Goal: Task Accomplishment & Management: Complete application form

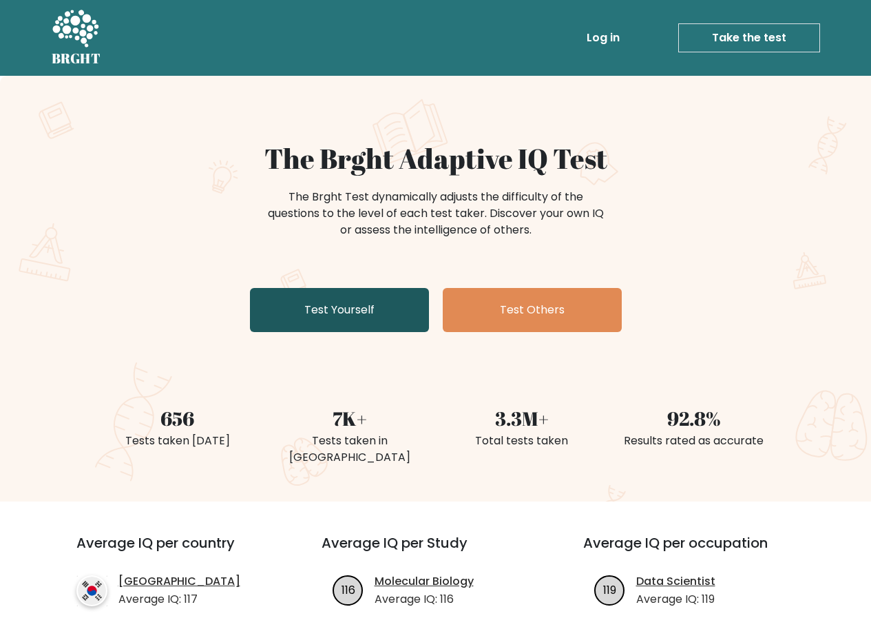
click at [357, 301] on link "Test Yourself" at bounding box center [339, 310] width 179 height 44
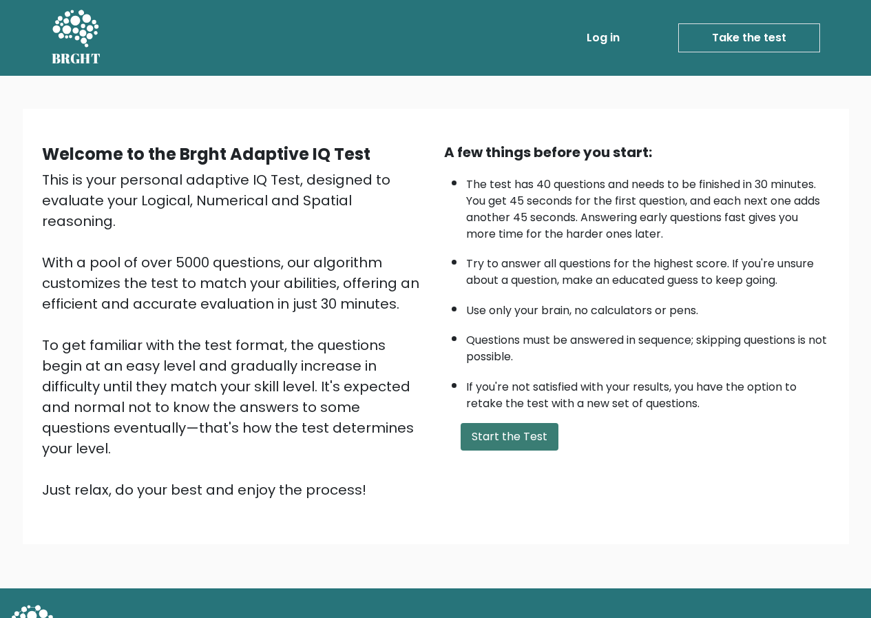
click at [492, 435] on button "Start the Test" at bounding box center [510, 437] width 98 height 28
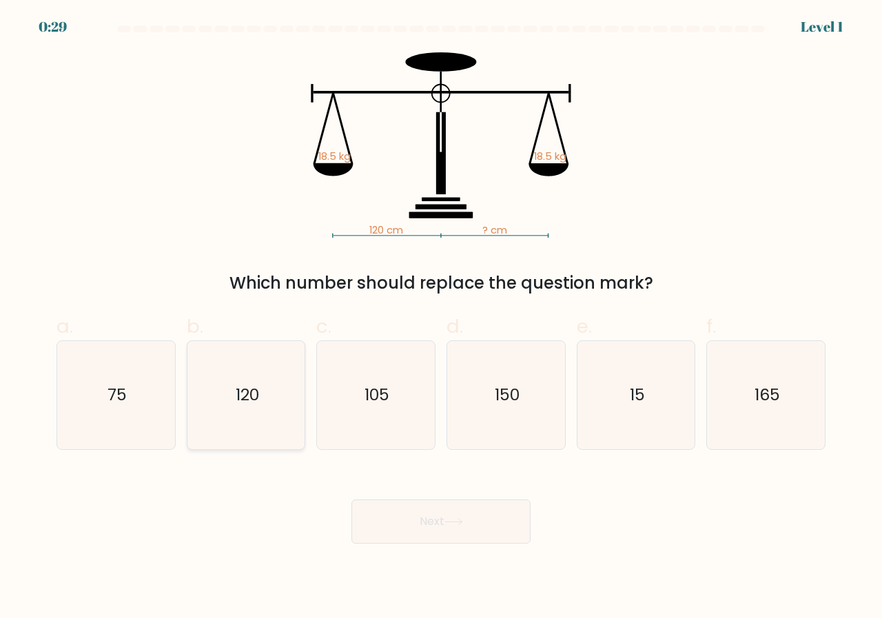
click at [267, 388] on icon "120" at bounding box center [246, 395] width 108 height 108
click at [441, 318] on input "b. 120" at bounding box center [441, 313] width 1 height 9
radio input "true"
click at [468, 525] on button "Next" at bounding box center [440, 521] width 179 height 44
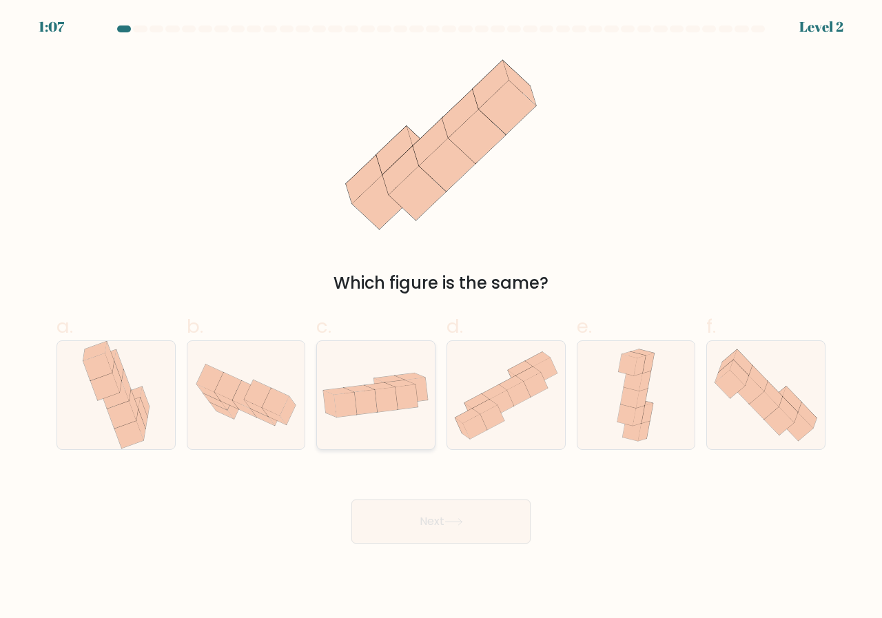
click at [383, 386] on icon at bounding box center [380, 386] width 30 height 7
click at [441, 318] on input "c." at bounding box center [441, 313] width 1 height 9
radio input "true"
click at [442, 532] on button "Next" at bounding box center [440, 521] width 179 height 44
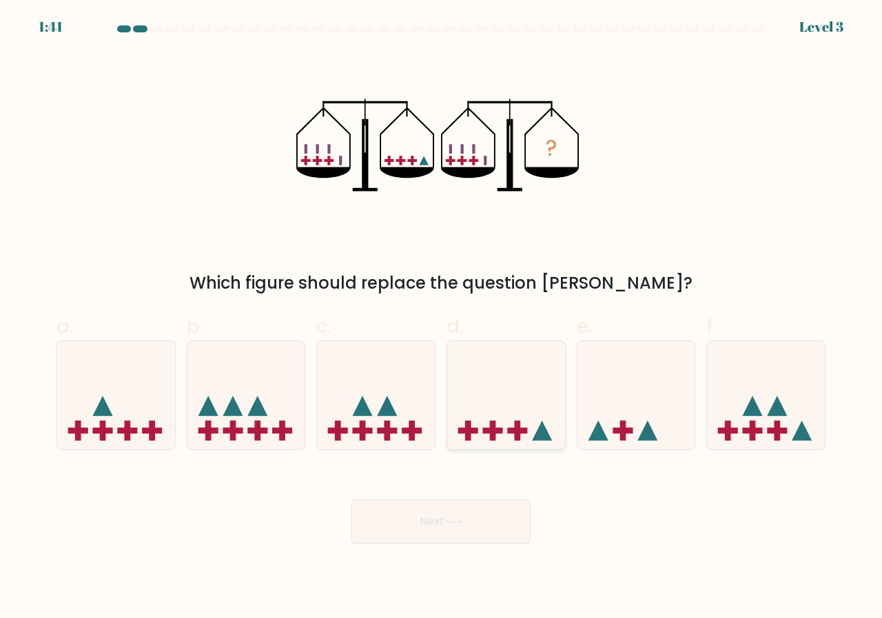
click at [486, 406] on icon at bounding box center [506, 394] width 118 height 97
click at [442, 318] on input "d." at bounding box center [441, 313] width 1 height 9
radio input "true"
click at [456, 517] on button "Next" at bounding box center [440, 521] width 179 height 44
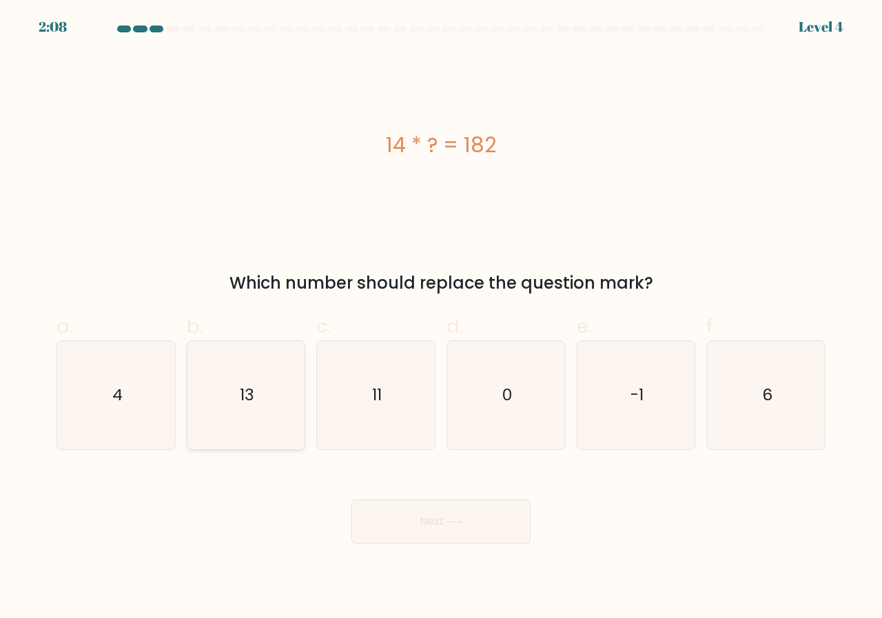
click at [264, 377] on icon "13" at bounding box center [246, 395] width 108 height 108
click at [441, 318] on input "b. 13" at bounding box center [441, 313] width 1 height 9
radio input "true"
click at [441, 521] on button "Next" at bounding box center [440, 521] width 179 height 44
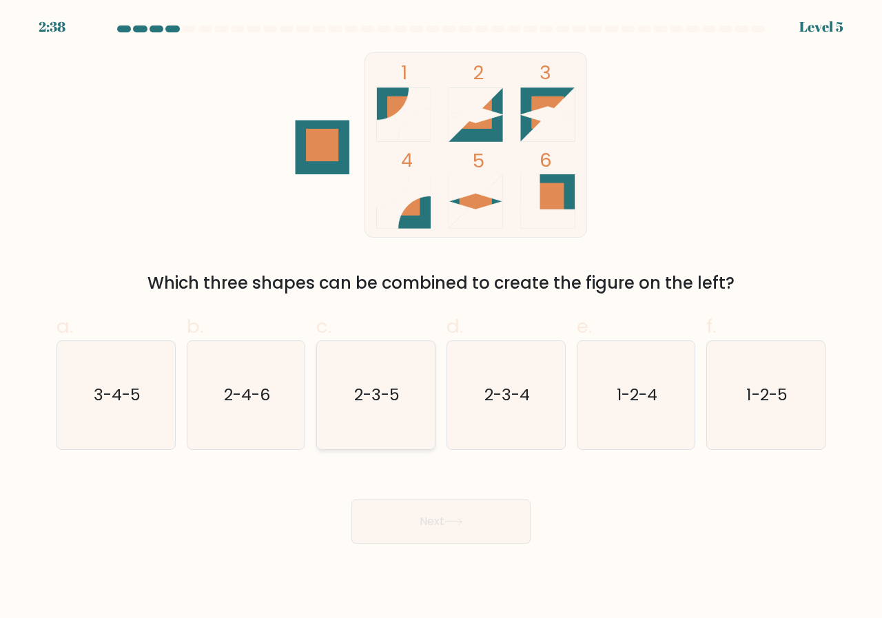
click at [377, 403] on text "2-3-5" at bounding box center [376, 395] width 45 height 23
click at [441, 318] on input "c. 2-3-5" at bounding box center [441, 313] width 1 height 9
radio input "true"
click at [443, 512] on button "Next" at bounding box center [440, 521] width 179 height 44
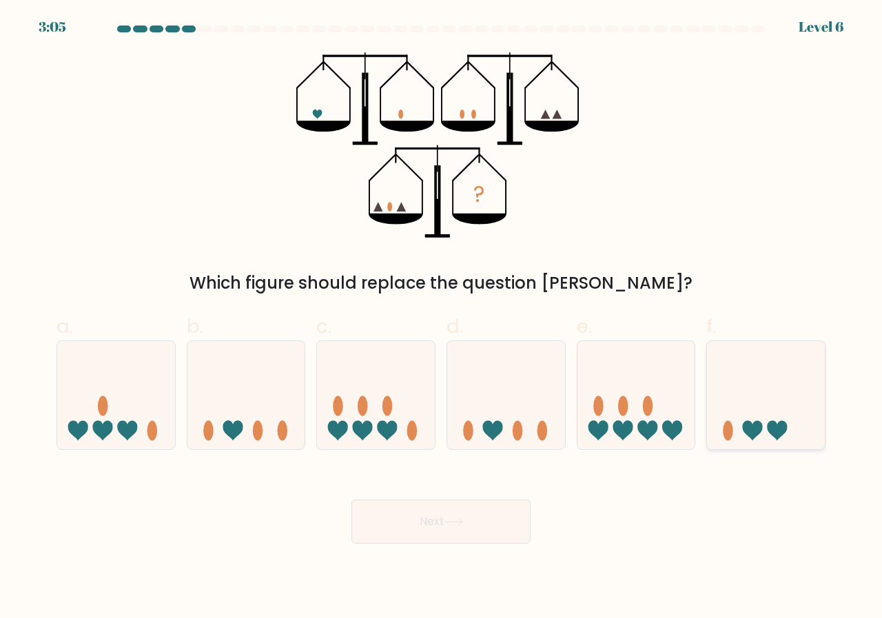
click at [754, 425] on icon at bounding box center [752, 431] width 20 height 20
click at [442, 318] on input "f." at bounding box center [441, 313] width 1 height 9
radio input "true"
click at [438, 518] on button "Next" at bounding box center [440, 521] width 179 height 44
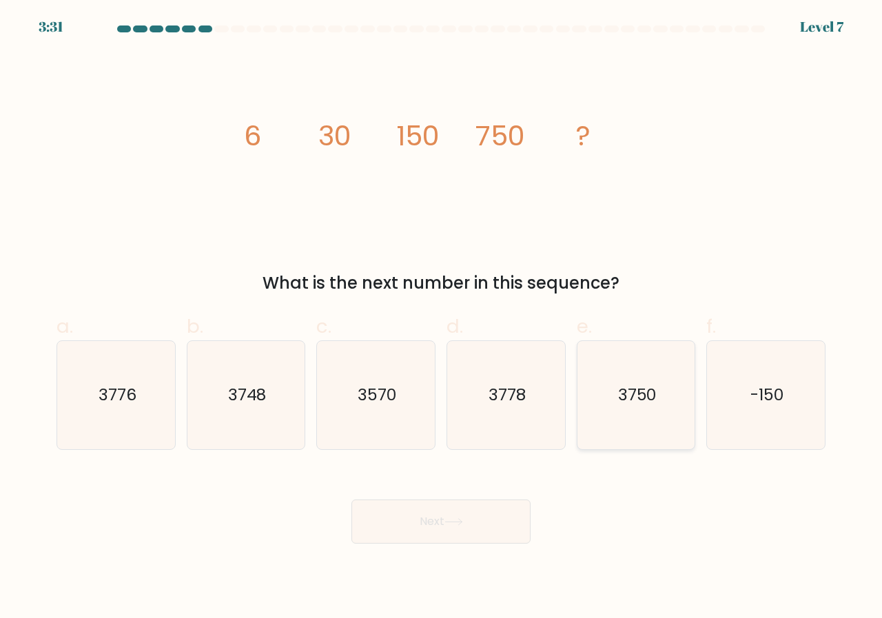
click at [616, 399] on icon "3750" at bounding box center [636, 395] width 108 height 108
click at [442, 318] on input "e. 3750" at bounding box center [441, 313] width 1 height 9
radio input "true"
click at [442, 509] on button "Next" at bounding box center [440, 521] width 179 height 44
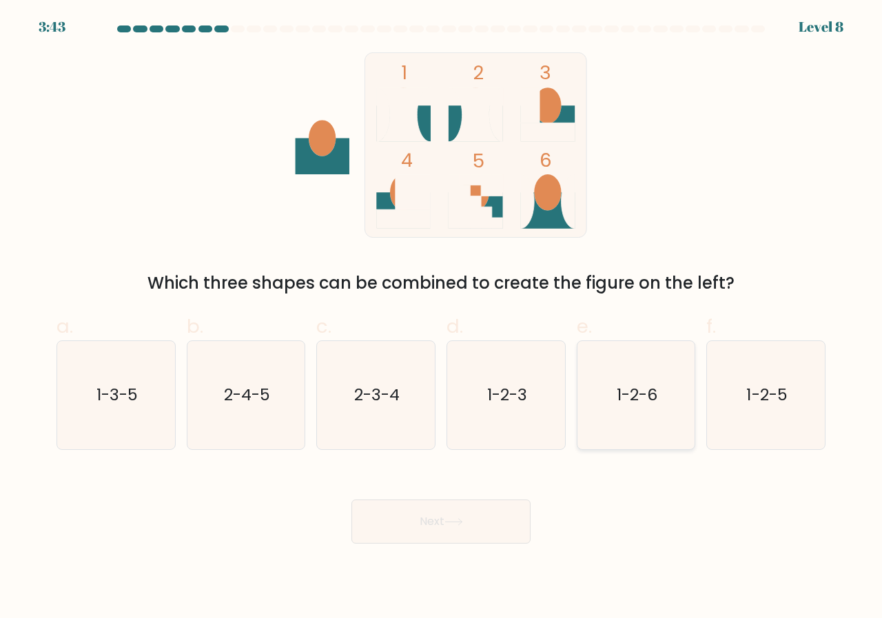
click at [648, 398] on text "1-2-6" at bounding box center [636, 395] width 41 height 23
click at [442, 318] on input "e. 1-2-6" at bounding box center [441, 313] width 1 height 9
radio input "true"
click at [450, 507] on button "Next" at bounding box center [440, 521] width 179 height 44
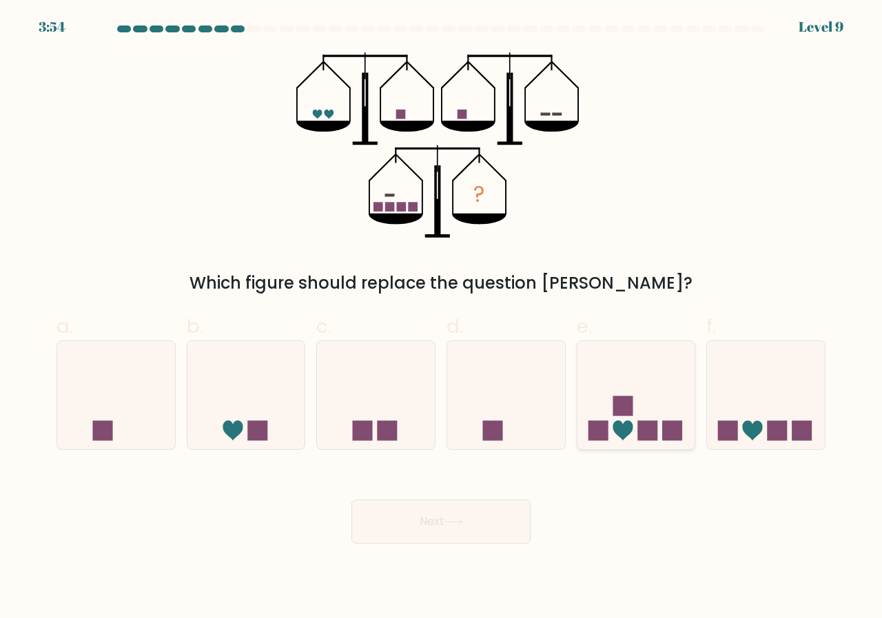
click at [622, 417] on icon at bounding box center [636, 394] width 118 height 97
click at [442, 318] on input "e." at bounding box center [441, 313] width 1 height 9
radio input "true"
click at [455, 526] on icon at bounding box center [453, 522] width 19 height 8
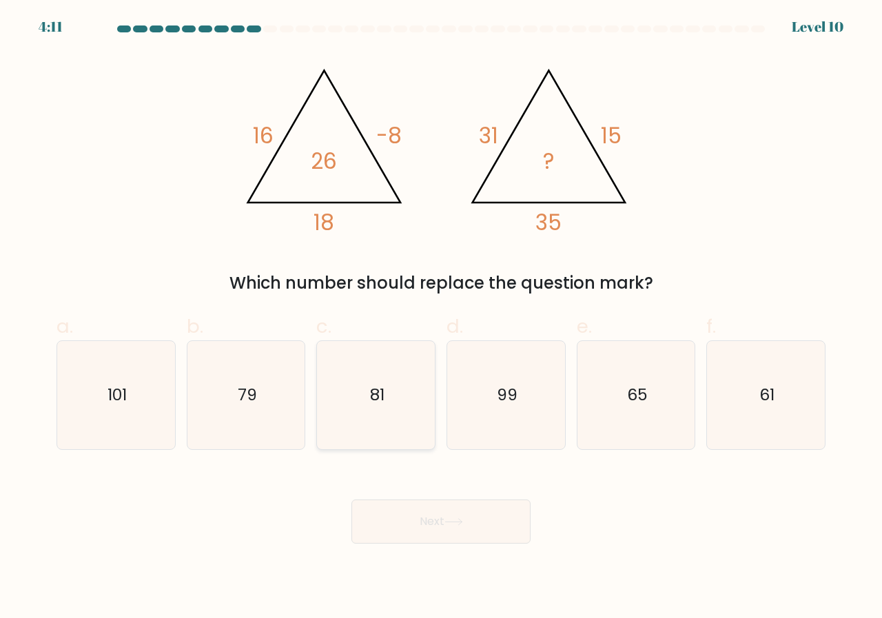
click at [386, 411] on icon "81" at bounding box center [376, 395] width 108 height 108
click at [441, 318] on input "c. 81" at bounding box center [441, 313] width 1 height 9
radio input "true"
click at [445, 512] on button "Next" at bounding box center [440, 521] width 179 height 44
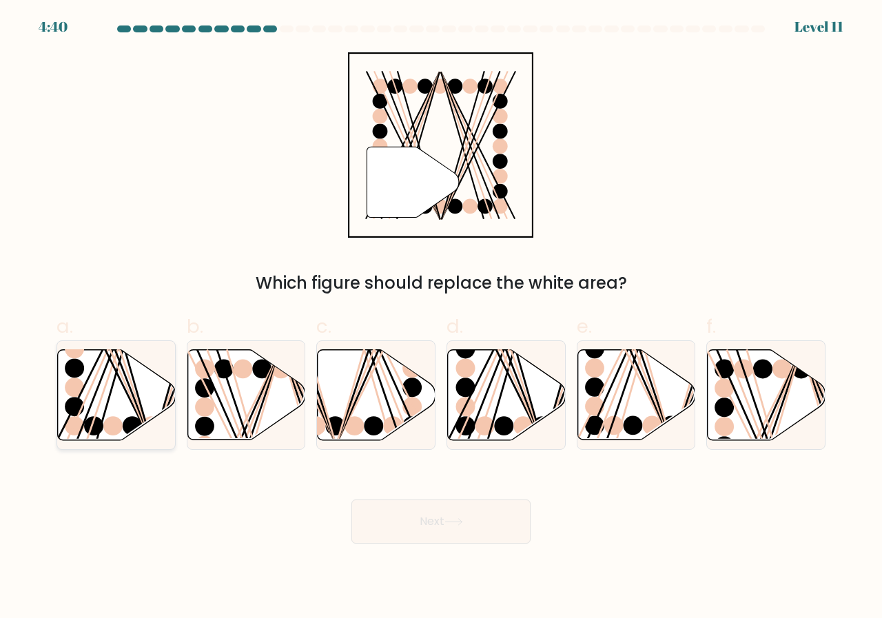
click at [103, 398] on icon at bounding box center [117, 395] width 118 height 90
click at [441, 318] on input "a." at bounding box center [441, 313] width 1 height 9
radio input "true"
click at [435, 516] on button "Next" at bounding box center [440, 521] width 179 height 44
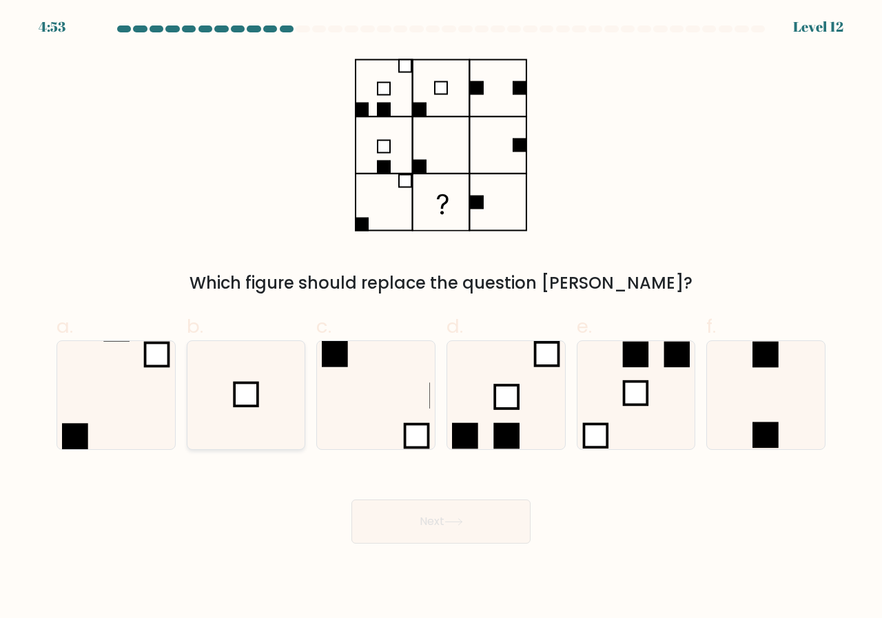
click at [260, 402] on icon at bounding box center [246, 395] width 108 height 108
click at [441, 318] on input "b." at bounding box center [441, 313] width 1 height 9
radio input "true"
click at [487, 515] on button "Next" at bounding box center [440, 521] width 179 height 44
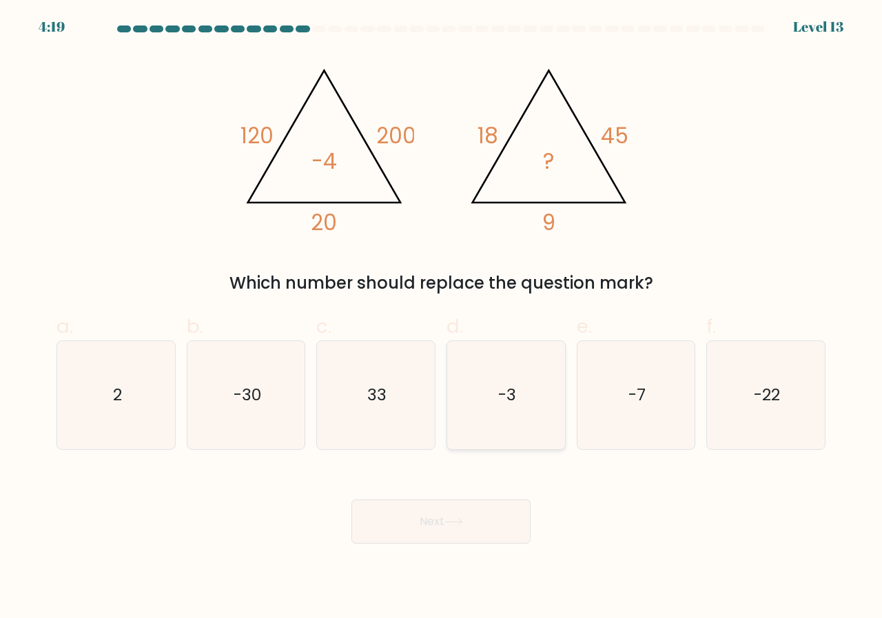
click at [498, 402] on text "-3" at bounding box center [507, 395] width 18 height 23
click at [442, 318] on input "d. -3" at bounding box center [441, 313] width 1 height 9
radio input "true"
click at [436, 531] on button "Next" at bounding box center [440, 521] width 179 height 44
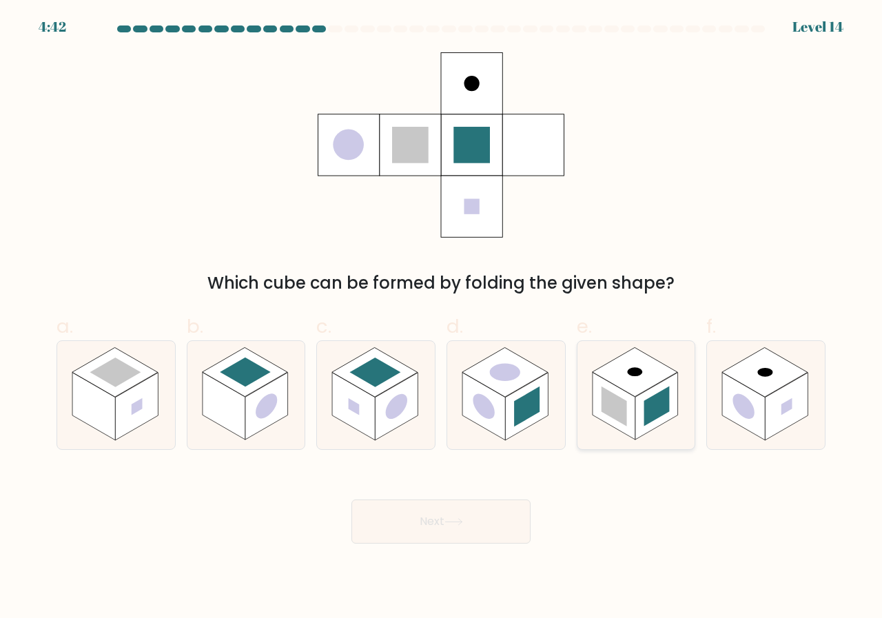
click at [626, 402] on rect at bounding box center [613, 406] width 25 height 40
click at [442, 318] on input "e." at bounding box center [441, 313] width 1 height 9
radio input "true"
click at [451, 519] on icon at bounding box center [453, 522] width 19 height 8
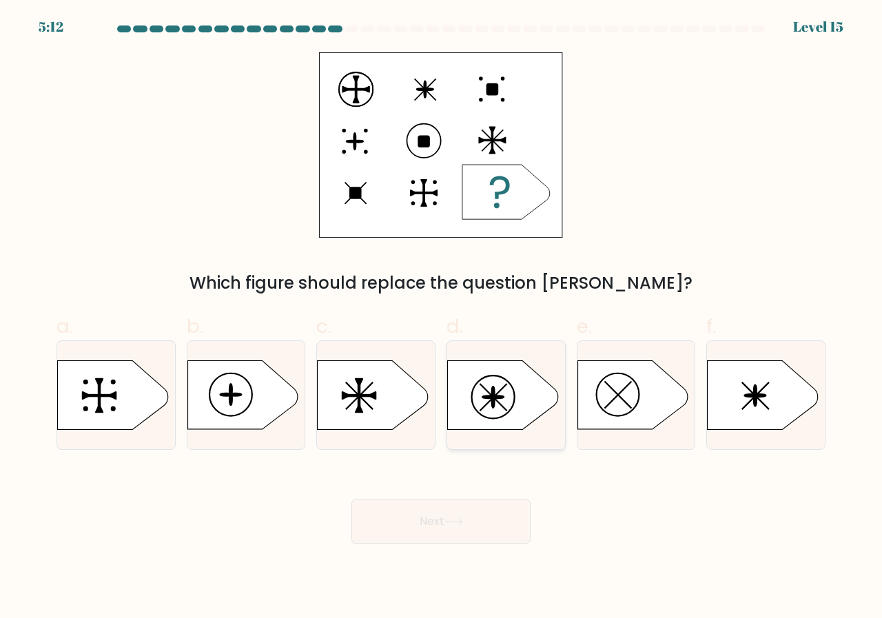
click at [494, 394] on ellipse at bounding box center [493, 392] width 3 height 12
click at [442, 318] on input "d." at bounding box center [441, 313] width 1 height 9
radio input "true"
click at [467, 512] on button "Next" at bounding box center [440, 521] width 179 height 44
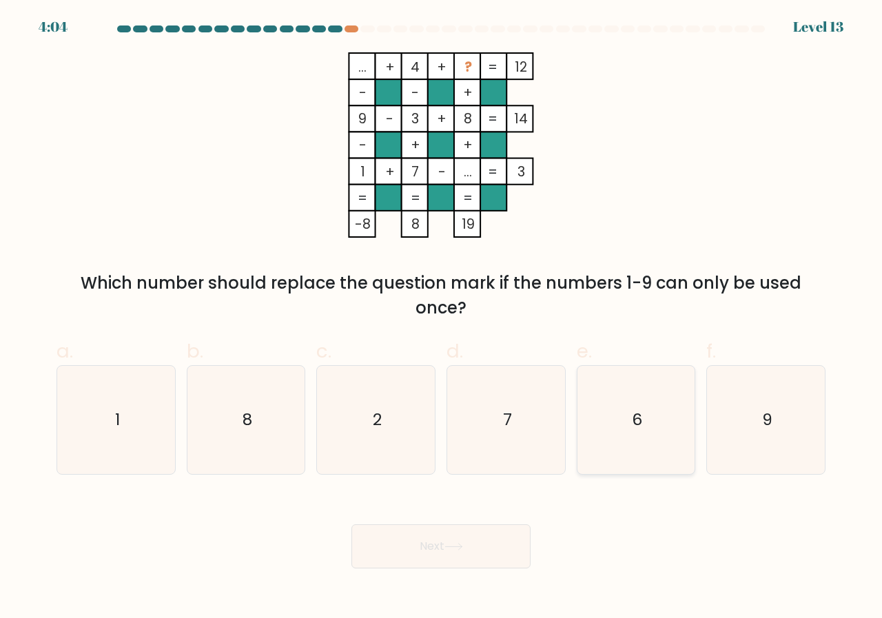
click at [651, 406] on icon "6" at bounding box center [636, 420] width 108 height 108
click at [442, 318] on input "e. 6" at bounding box center [441, 313] width 1 height 9
radio input "true"
click at [472, 537] on button "Next" at bounding box center [440, 546] width 179 height 44
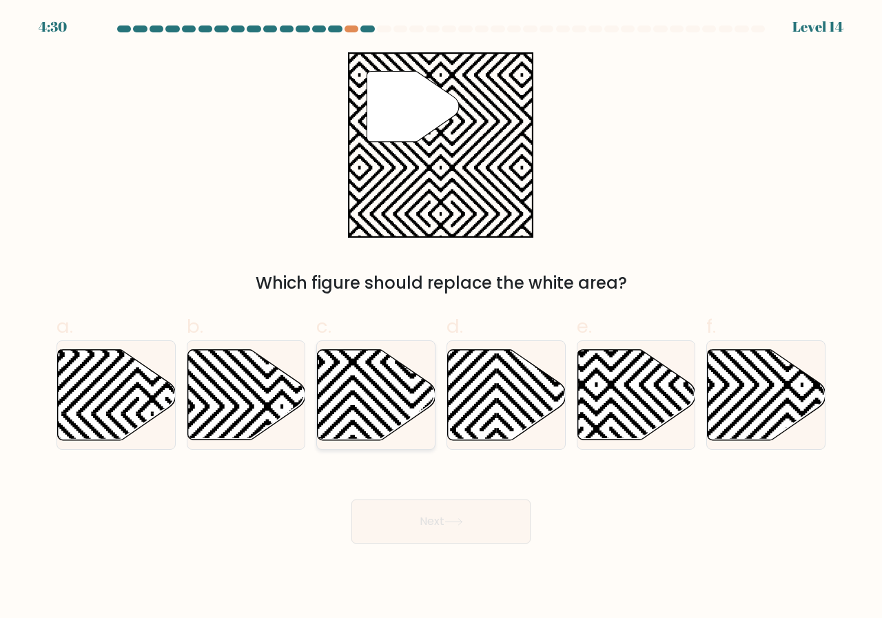
click at [358, 373] on icon at bounding box center [377, 395] width 118 height 90
click at [441, 318] on input "c." at bounding box center [441, 313] width 1 height 9
radio input "true"
click at [458, 512] on button "Next" at bounding box center [440, 521] width 179 height 44
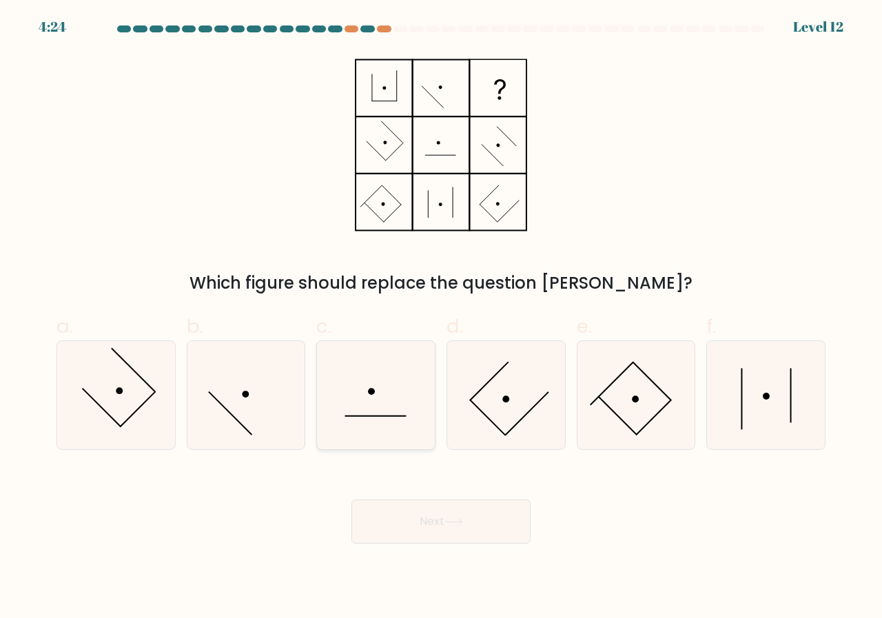
click at [371, 416] on line at bounding box center [375, 416] width 61 height 0
click at [441, 318] on input "c." at bounding box center [441, 313] width 1 height 9
radio input "true"
click at [430, 523] on button "Next" at bounding box center [440, 521] width 179 height 44
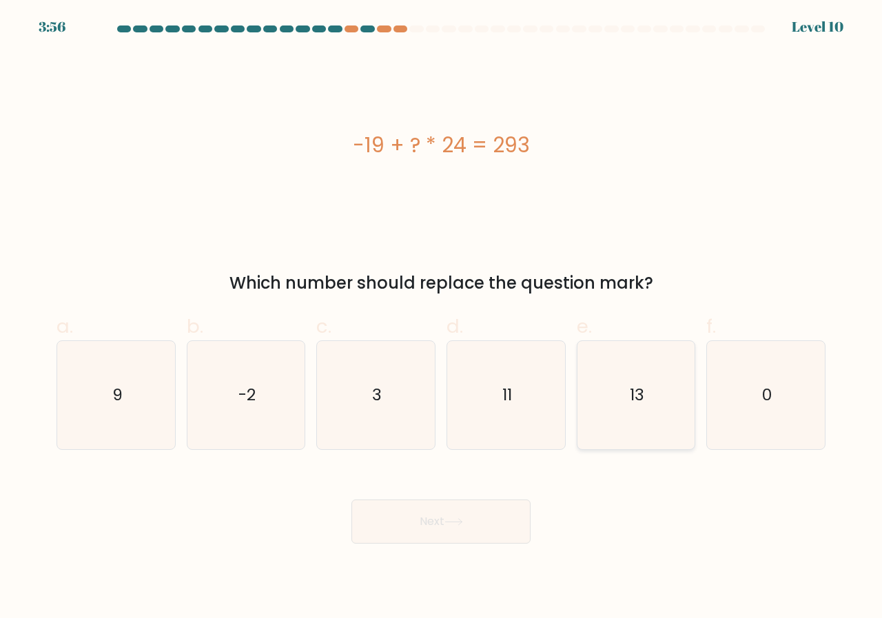
click at [657, 406] on icon "13" at bounding box center [636, 395] width 108 height 108
click at [442, 318] on input "e. 13" at bounding box center [441, 313] width 1 height 9
radio input "true"
click at [490, 506] on button "Next" at bounding box center [440, 521] width 179 height 44
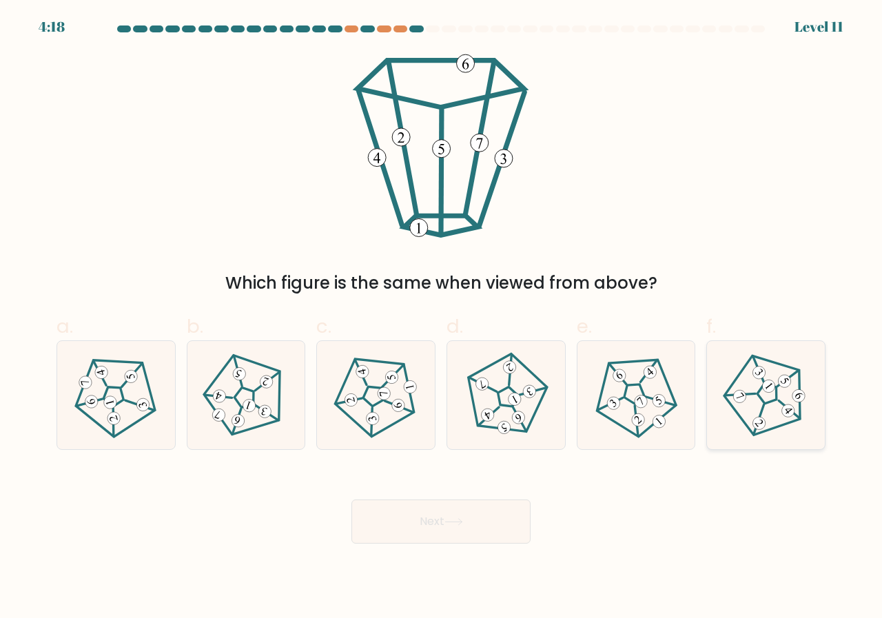
click at [762, 392] on icon at bounding box center [766, 395] width 86 height 86
click at [442, 318] on input "f." at bounding box center [441, 313] width 1 height 9
radio input "true"
click at [463, 518] on icon at bounding box center [453, 522] width 19 height 8
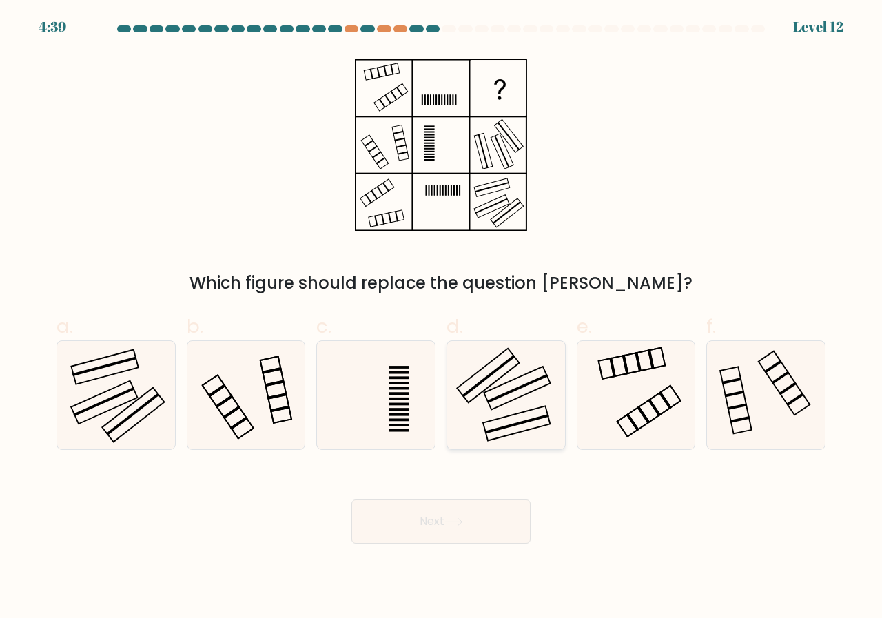
click at [486, 393] on icon at bounding box center [506, 395] width 108 height 108
click at [442, 318] on input "d." at bounding box center [441, 313] width 1 height 9
radio input "true"
click at [471, 512] on button "Next" at bounding box center [440, 521] width 179 height 44
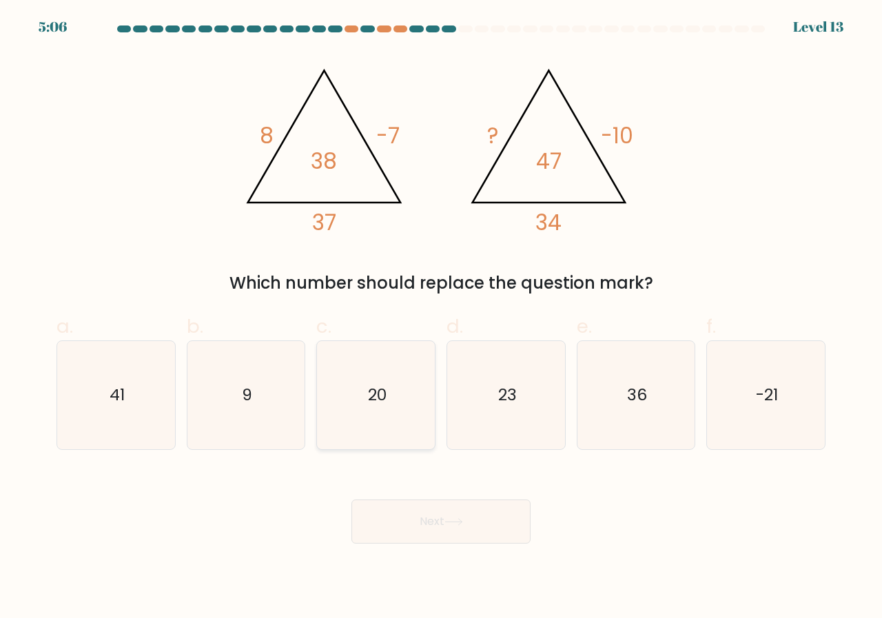
click at [375, 391] on text "20" at bounding box center [377, 395] width 19 height 23
click at [441, 318] on input "c. 20" at bounding box center [441, 313] width 1 height 9
radio input "true"
click at [483, 510] on button "Next" at bounding box center [440, 521] width 179 height 44
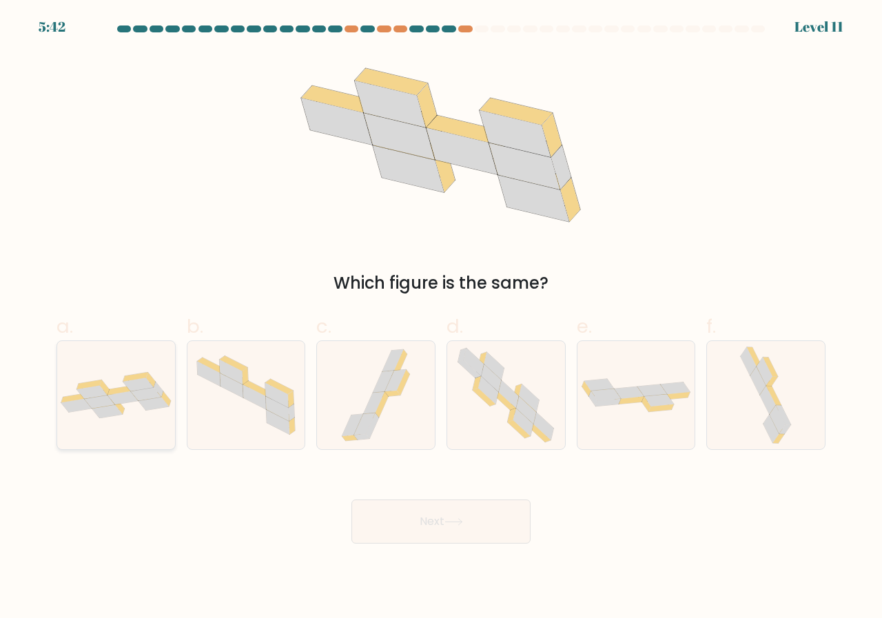
click at [148, 400] on icon at bounding box center [153, 403] width 30 height 13
click at [441, 318] on input "a." at bounding box center [441, 313] width 1 height 9
radio input "true"
click at [437, 510] on button "Next" at bounding box center [440, 521] width 179 height 44
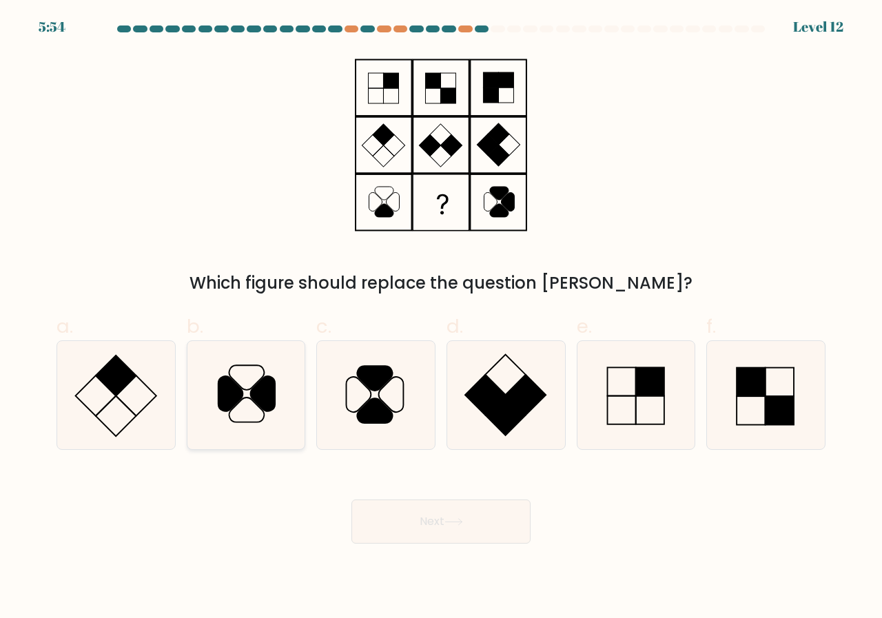
click at [229, 387] on icon at bounding box center [230, 394] width 25 height 35
click at [441, 318] on input "b." at bounding box center [441, 313] width 1 height 9
radio input "true"
click at [441, 514] on button "Next" at bounding box center [440, 521] width 179 height 44
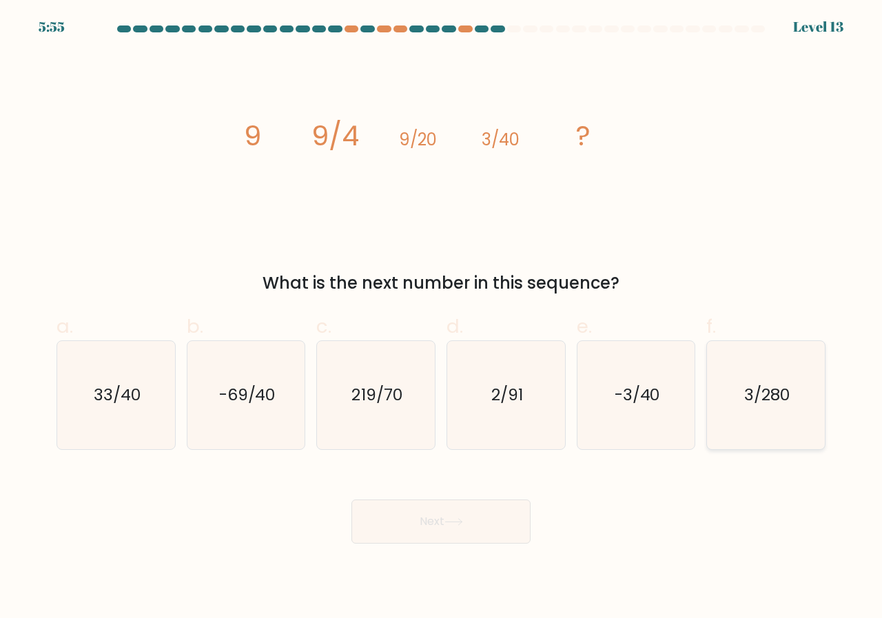
click at [757, 397] on text "3/280" at bounding box center [766, 395] width 45 height 23
click at [442, 318] on input "f. 3/280" at bounding box center [441, 313] width 1 height 9
radio input "true"
click at [437, 515] on button "Next" at bounding box center [440, 521] width 179 height 44
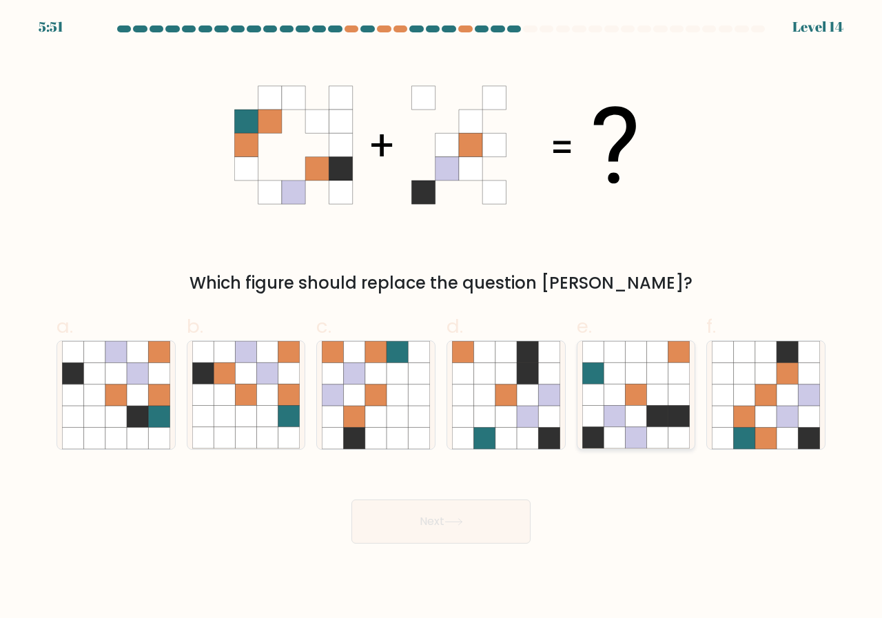
click at [643, 413] on icon at bounding box center [635, 416] width 21 height 21
click at [442, 318] on input "e." at bounding box center [441, 313] width 1 height 9
radio input "true"
click at [483, 507] on button "Next" at bounding box center [440, 521] width 179 height 44
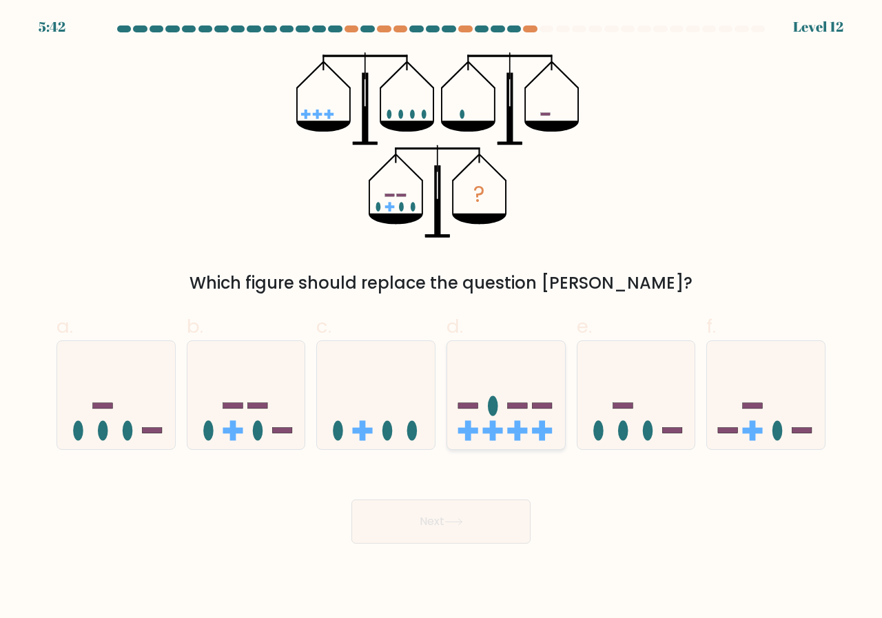
click at [497, 427] on icon at bounding box center [506, 394] width 118 height 97
click at [442, 318] on input "d." at bounding box center [441, 313] width 1 height 9
radio input "true"
click at [460, 517] on button "Next" at bounding box center [440, 521] width 179 height 44
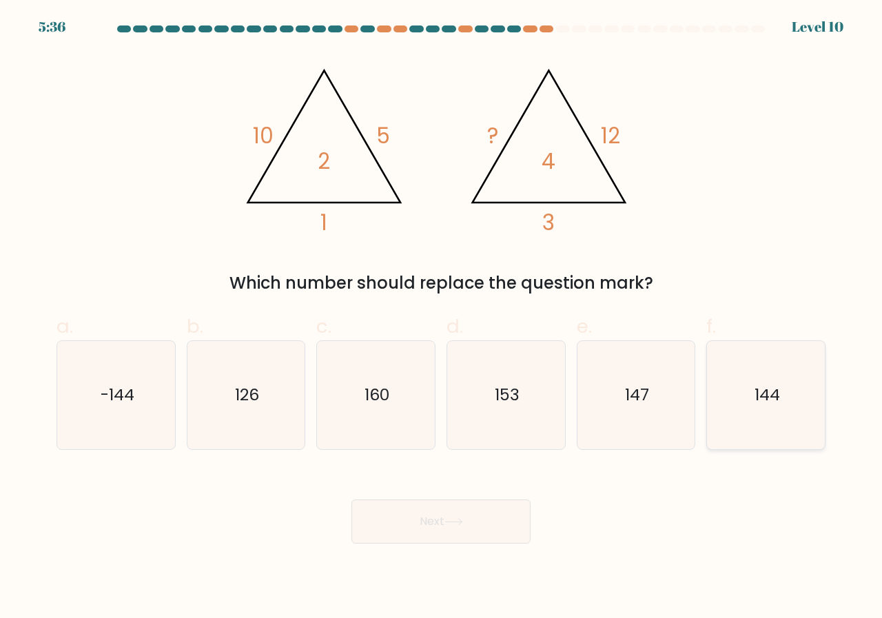
click at [741, 385] on icon "144" at bounding box center [766, 395] width 108 height 108
click at [442, 318] on input "f. 144" at bounding box center [441, 313] width 1 height 9
radio input "true"
click at [439, 518] on button "Next" at bounding box center [440, 521] width 179 height 44
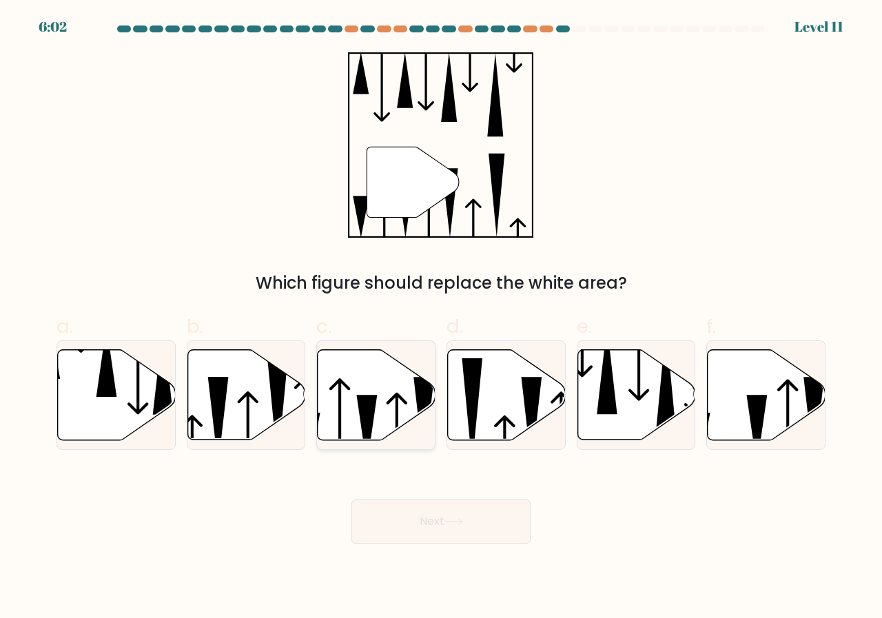
click at [381, 399] on icon at bounding box center [377, 395] width 118 height 90
click at [441, 318] on input "c." at bounding box center [441, 313] width 1 height 9
radio input "true"
click at [457, 514] on button "Next" at bounding box center [440, 521] width 179 height 44
click at [476, 512] on button "Next" at bounding box center [440, 521] width 179 height 44
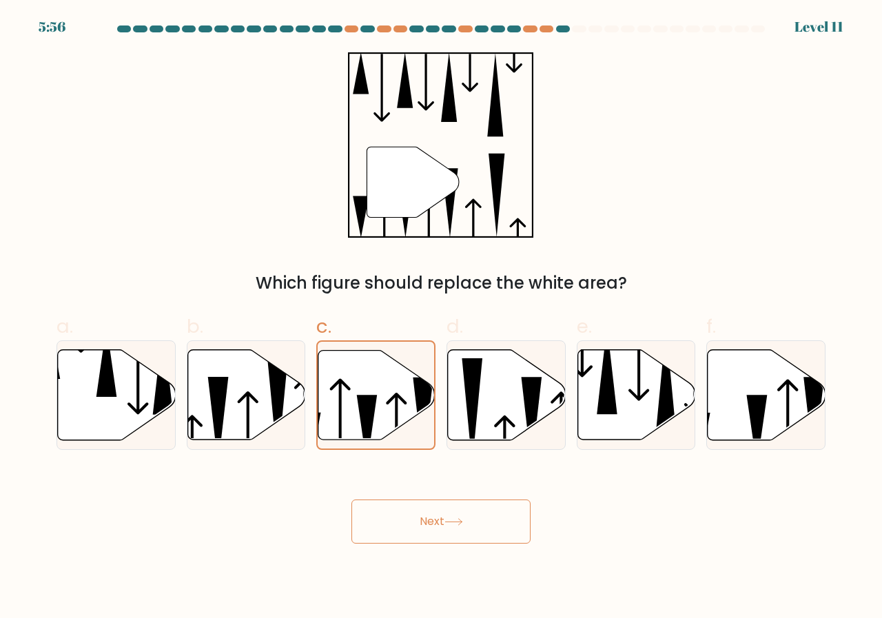
click at [441, 521] on button "Next" at bounding box center [440, 521] width 179 height 44
click at [448, 520] on icon at bounding box center [453, 522] width 19 height 8
click at [356, 396] on icon at bounding box center [376, 394] width 116 height 89
click at [441, 318] on input "c." at bounding box center [441, 313] width 1 height 9
click at [455, 515] on button "Next" at bounding box center [440, 521] width 179 height 44
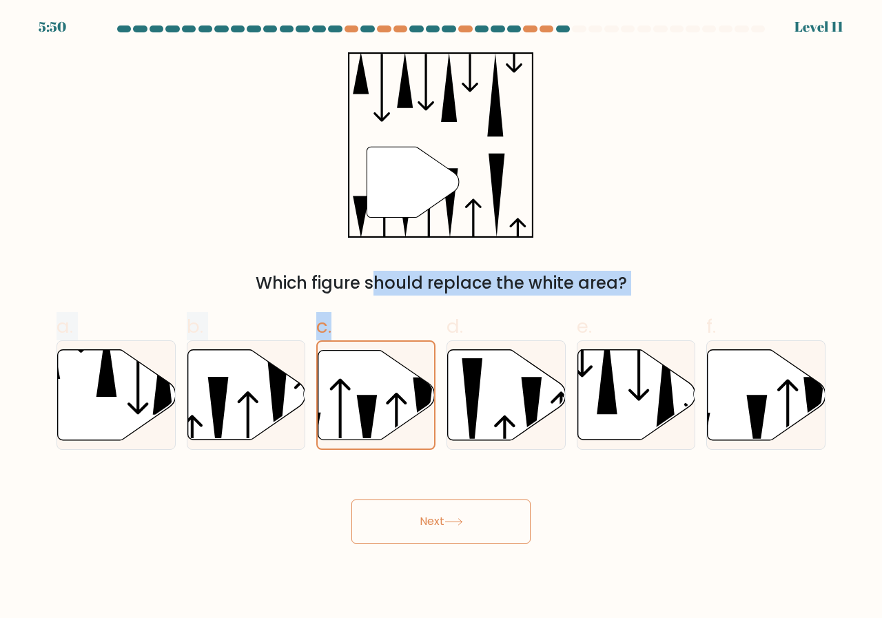
drag, startPoint x: 382, startPoint y: 387, endPoint x: 400, endPoint y: 175, distance: 213.0
click at [401, 176] on form at bounding box center [441, 284] width 882 height 518
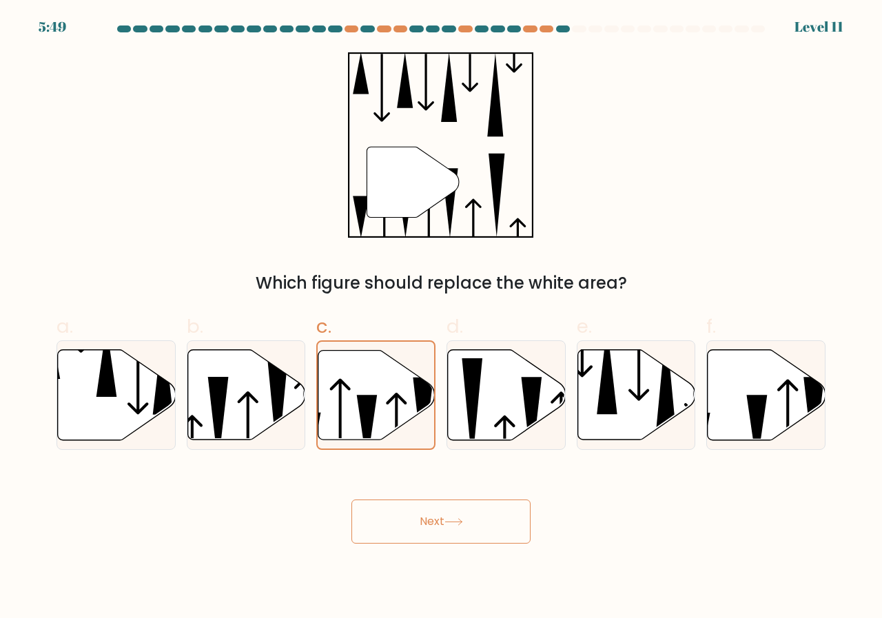
click at [309, 183] on div "" Which figure should replace the white area?" at bounding box center [440, 173] width 785 height 243
click at [395, 384] on icon at bounding box center [376, 394] width 116 height 89
click at [441, 318] on input "c." at bounding box center [441, 313] width 1 height 9
click at [236, 386] on icon at bounding box center [246, 395] width 118 height 90
click at [441, 318] on input "b." at bounding box center [441, 313] width 1 height 9
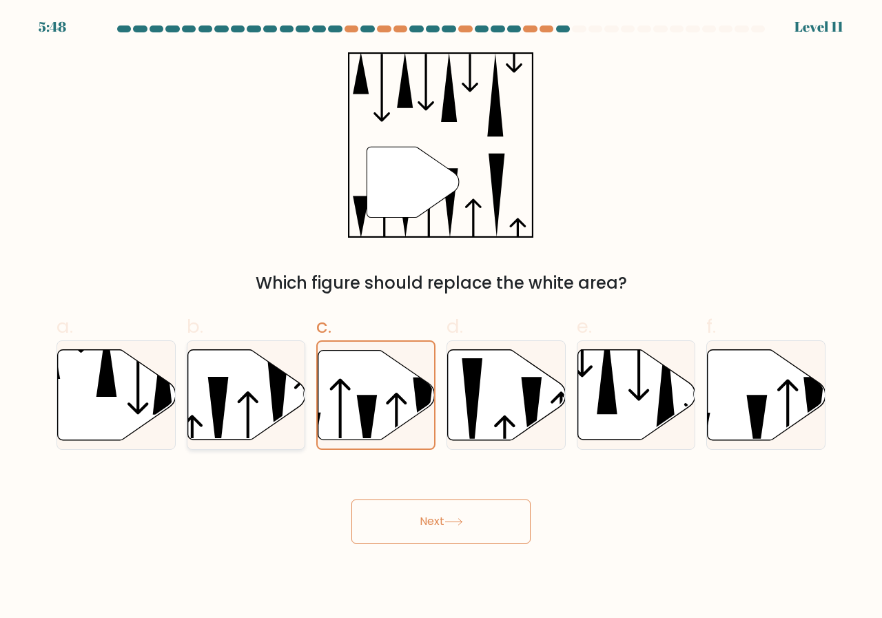
radio input "true"
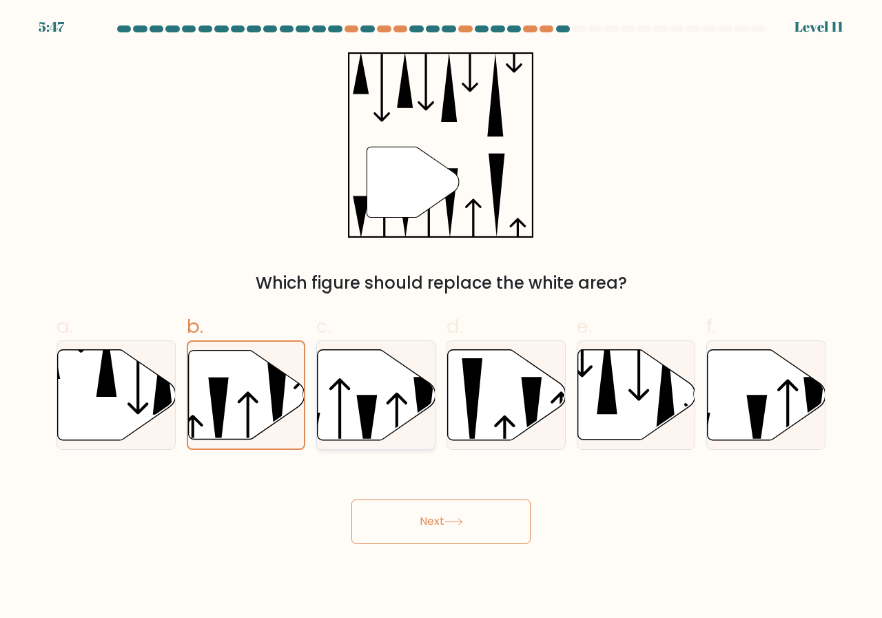
click at [380, 390] on icon at bounding box center [377, 395] width 118 height 90
click at [441, 318] on input "c." at bounding box center [441, 313] width 1 height 9
radio input "true"
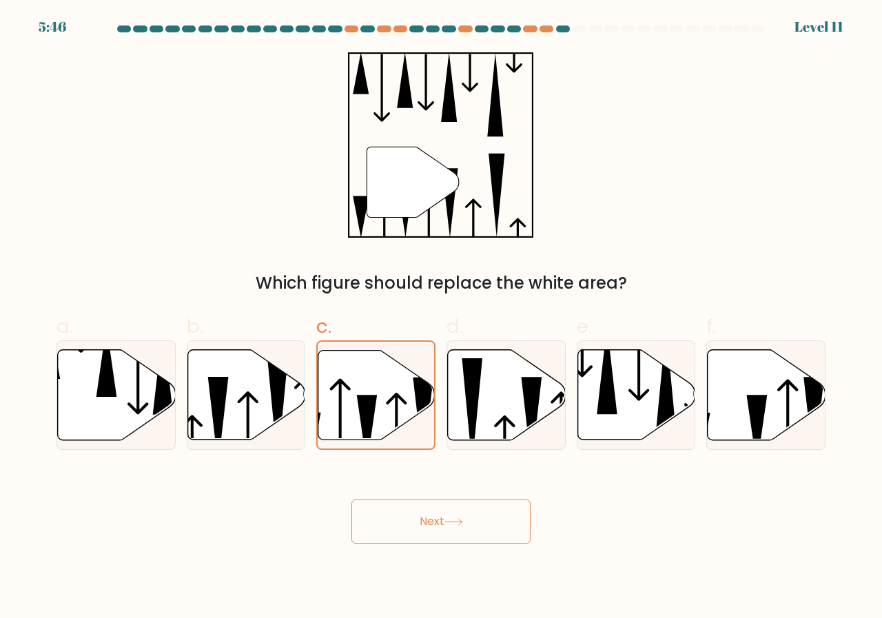
click at [455, 516] on button "Next" at bounding box center [440, 521] width 179 height 44
click at [454, 516] on button "Next" at bounding box center [440, 521] width 179 height 44
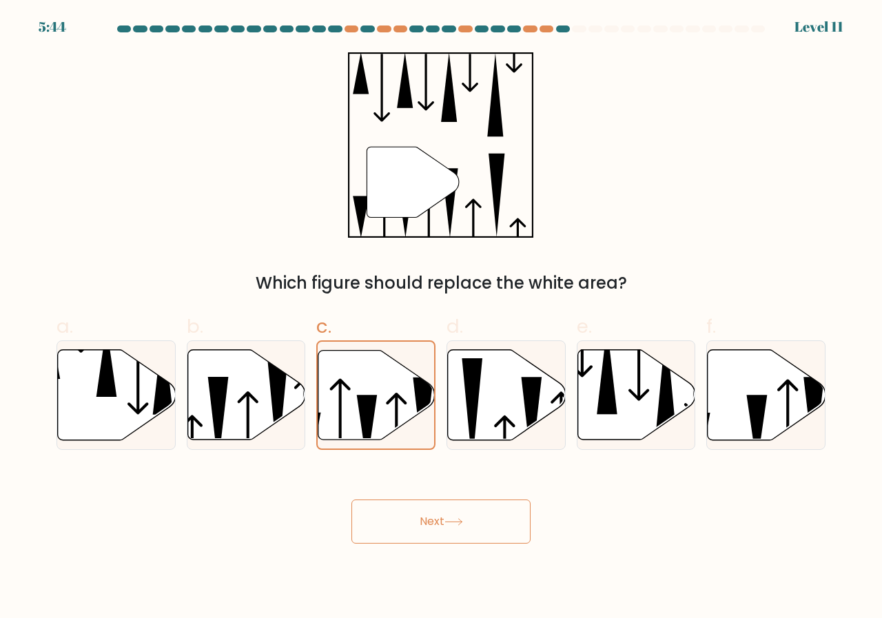
click at [454, 516] on button "Next" at bounding box center [440, 521] width 179 height 44
click at [511, 515] on button "Next" at bounding box center [440, 521] width 179 height 44
click at [494, 524] on button "Next" at bounding box center [440, 521] width 179 height 44
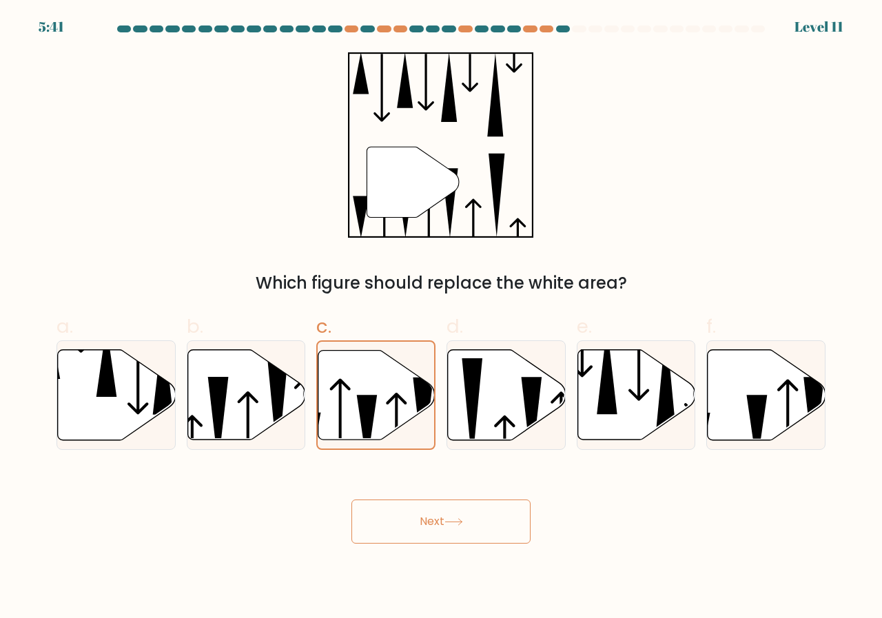
click at [498, 524] on button "Next" at bounding box center [440, 521] width 179 height 44
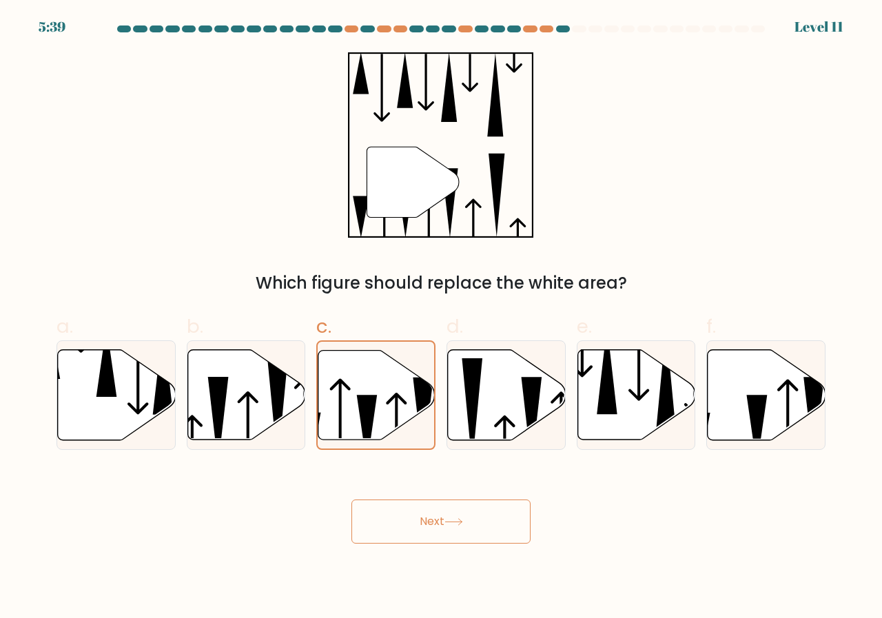
click at [351, 499] on button "Next" at bounding box center [440, 521] width 179 height 44
click at [510, 406] on icon at bounding box center [507, 395] width 118 height 90
click at [442, 318] on input "d." at bounding box center [441, 313] width 1 height 9
radio input "true"
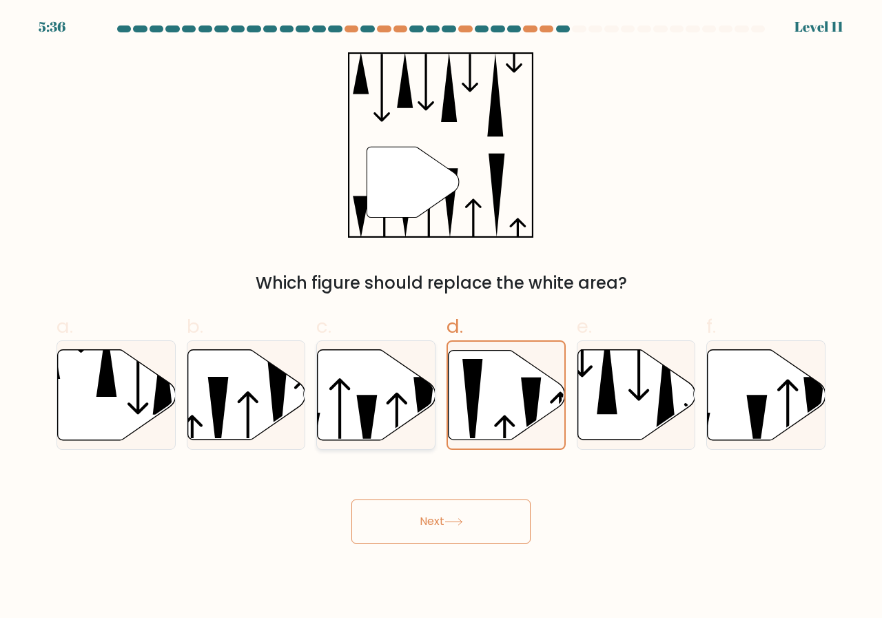
click at [391, 393] on icon at bounding box center [377, 395] width 118 height 90
click at [441, 318] on input "c." at bounding box center [441, 313] width 1 height 9
radio input "true"
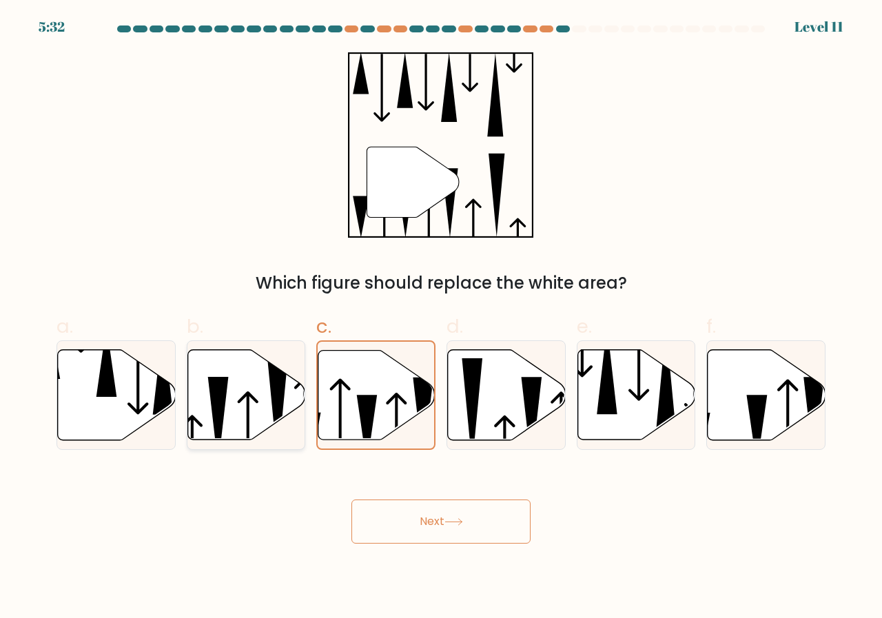
click at [238, 392] on icon at bounding box center [246, 395] width 118 height 90
click at [441, 318] on input "b." at bounding box center [441, 313] width 1 height 9
radio input "true"
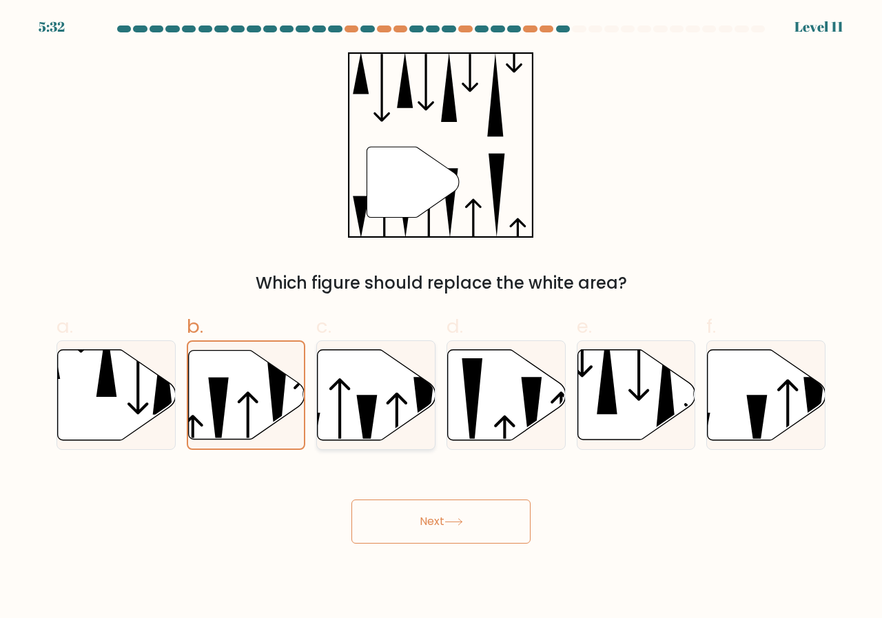
click at [361, 392] on icon at bounding box center [377, 395] width 118 height 90
click at [441, 318] on input "c." at bounding box center [441, 313] width 1 height 9
radio input "true"
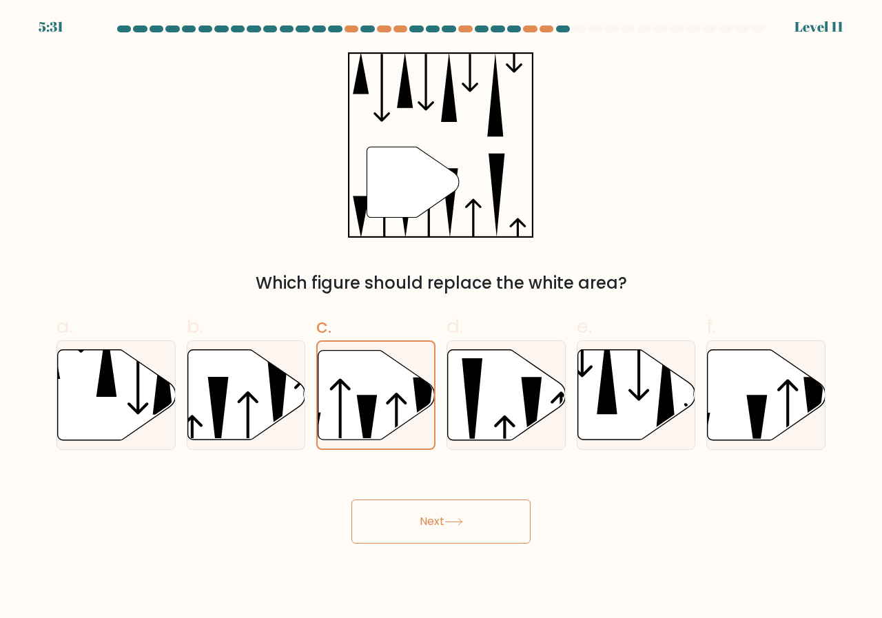
click at [441, 514] on button "Next" at bounding box center [440, 521] width 179 height 44
click at [476, 519] on button "Next" at bounding box center [440, 521] width 179 height 44
click at [244, 409] on icon at bounding box center [246, 395] width 118 height 90
click at [441, 318] on input "b." at bounding box center [441, 313] width 1 height 9
radio input "true"
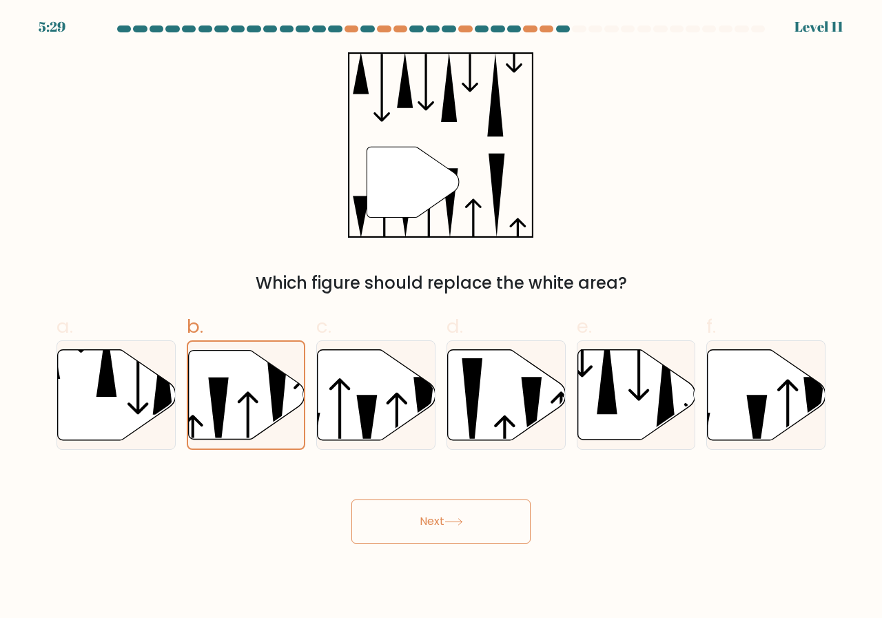
click at [459, 531] on button "Next" at bounding box center [440, 521] width 179 height 44
drag, startPoint x: 379, startPoint y: 414, endPoint x: 421, endPoint y: 452, distance: 56.6
click at [379, 413] on icon at bounding box center [377, 395] width 118 height 90
click at [441, 318] on input "c." at bounding box center [441, 313] width 1 height 9
radio input "true"
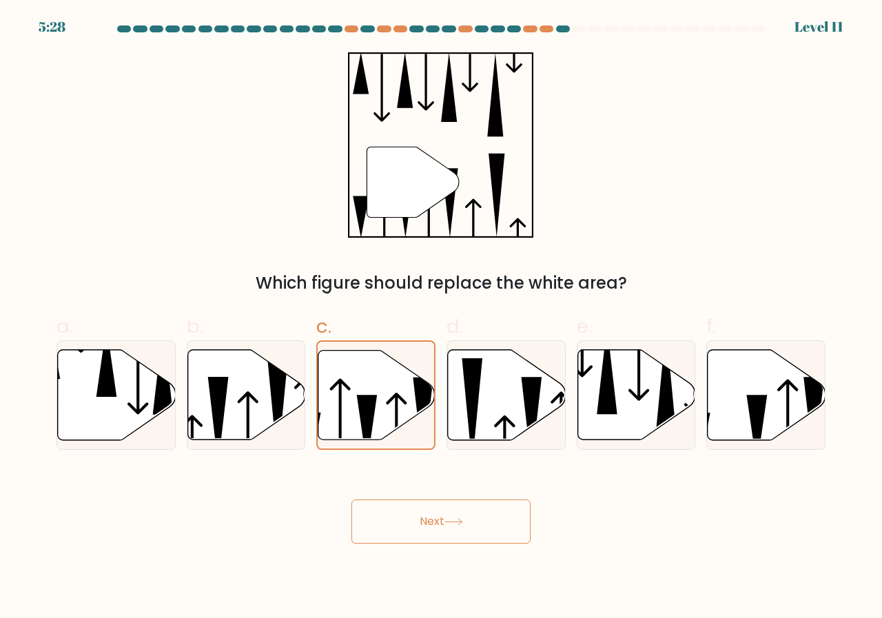
click at [465, 509] on button "Next" at bounding box center [440, 521] width 179 height 44
click at [496, 521] on button "Next" at bounding box center [440, 521] width 179 height 44
click at [496, 522] on button "Next" at bounding box center [440, 521] width 179 height 44
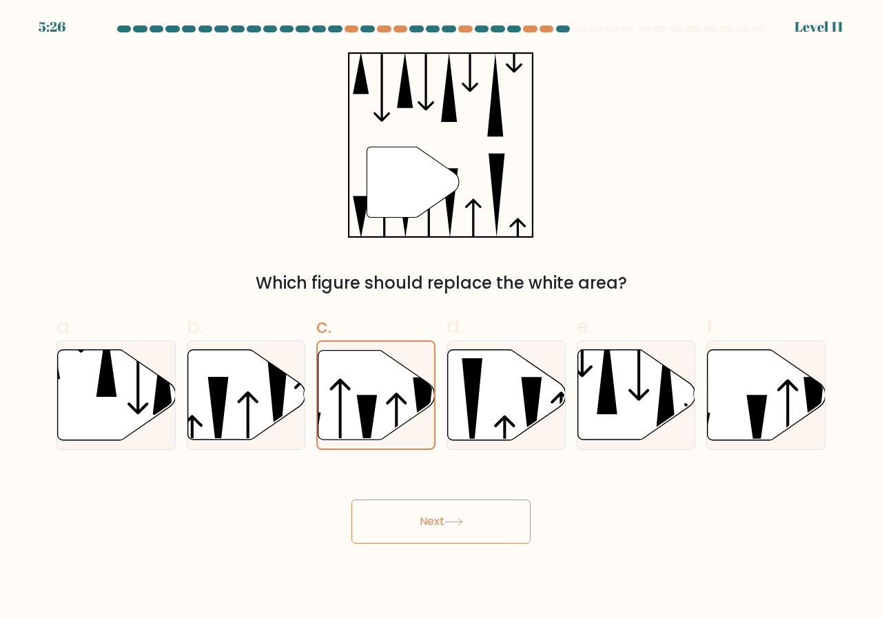
click at [460, 526] on icon at bounding box center [453, 522] width 19 height 8
click at [379, 387] on icon at bounding box center [377, 395] width 118 height 90
click at [441, 318] on input "c." at bounding box center [441, 313] width 1 height 9
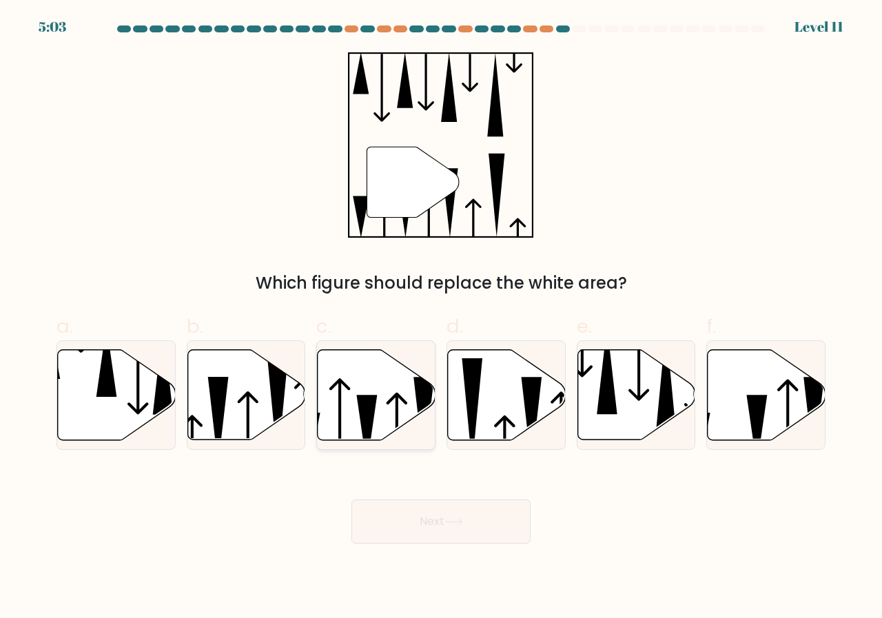
radio input "true"
click at [496, 518] on button "Next" at bounding box center [440, 521] width 179 height 44
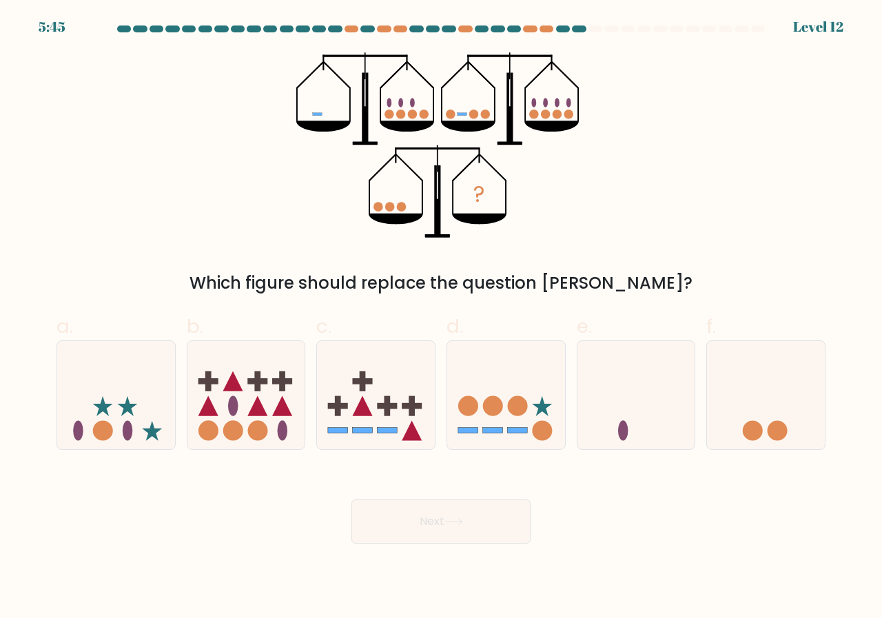
click at [496, 518] on button "Next" at bounding box center [440, 521] width 179 height 44
click at [556, 313] on label "d." at bounding box center [505, 381] width 119 height 138
click at [442, 313] on input "d." at bounding box center [441, 313] width 1 height 9
radio input "true"
click at [139, 404] on icon at bounding box center [116, 394] width 118 height 97
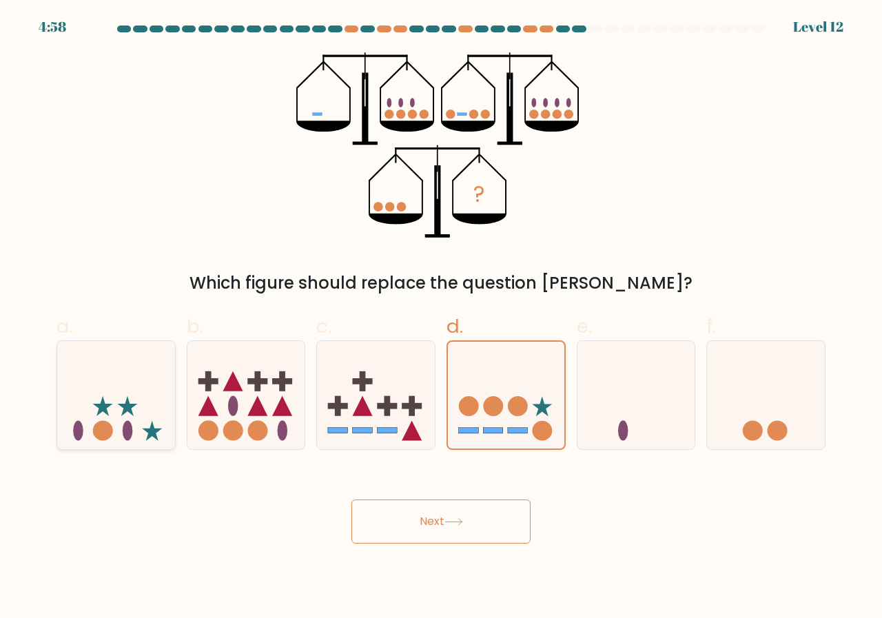
click at [441, 318] on input "a." at bounding box center [441, 313] width 1 height 9
radio input "true"
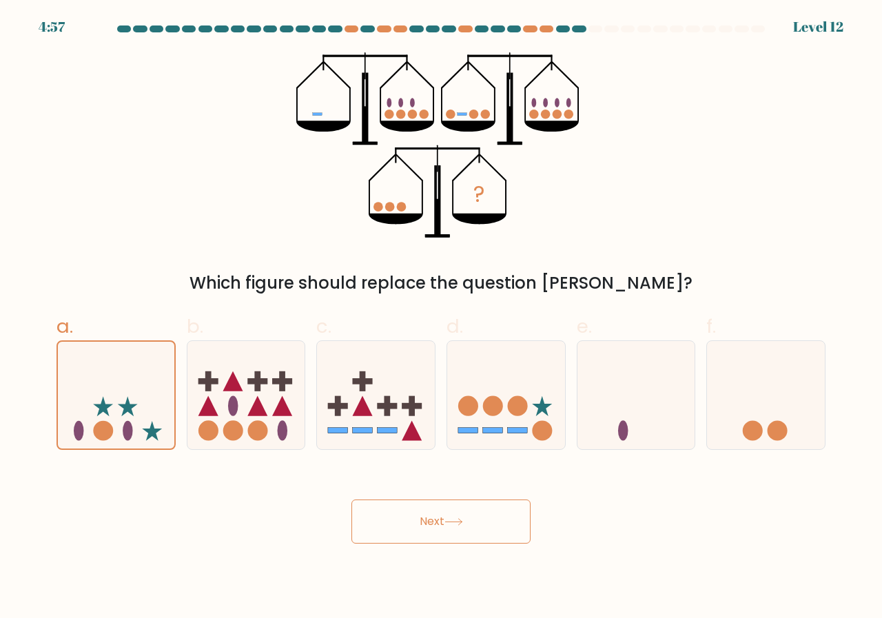
click at [440, 515] on button "Next" at bounding box center [440, 521] width 179 height 44
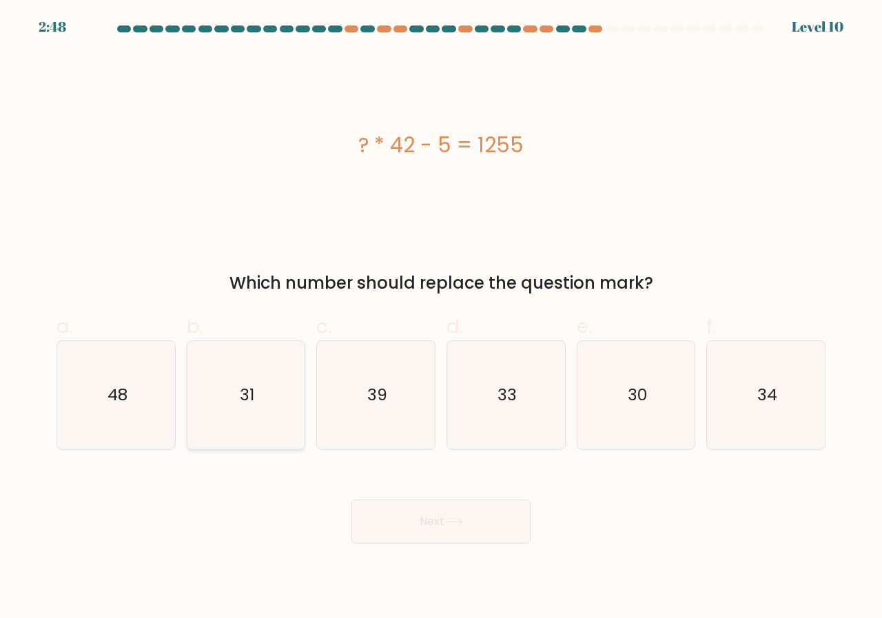
click at [258, 399] on icon "31" at bounding box center [246, 395] width 108 height 108
click at [441, 318] on input "b. 31" at bounding box center [441, 313] width 1 height 9
radio input "true"
click at [488, 530] on button "Next" at bounding box center [440, 521] width 179 height 44
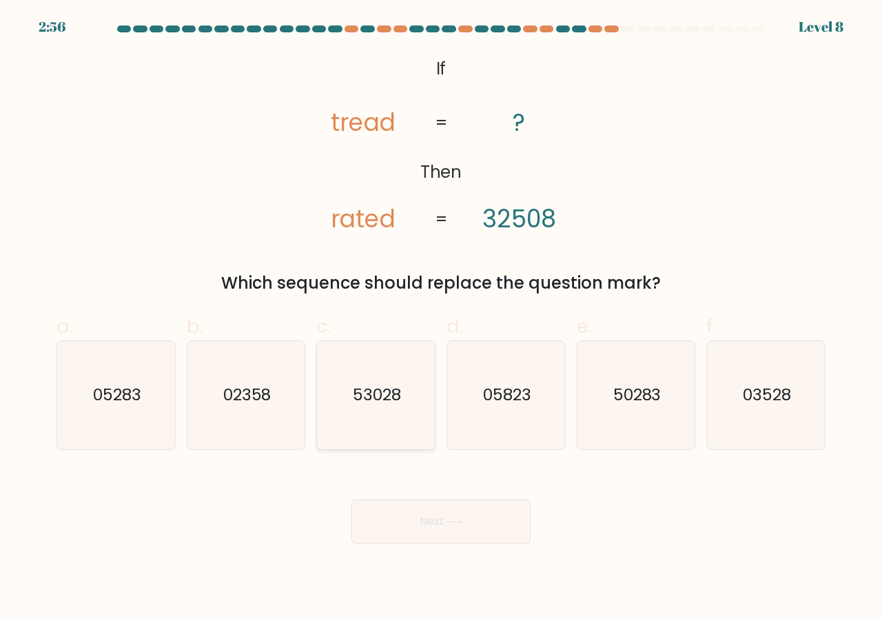
click at [386, 395] on text "53028" at bounding box center [377, 395] width 48 height 23
click at [441, 318] on input "c. 53028" at bounding box center [441, 313] width 1 height 9
radio input "true"
click at [478, 537] on button "Next" at bounding box center [440, 521] width 179 height 44
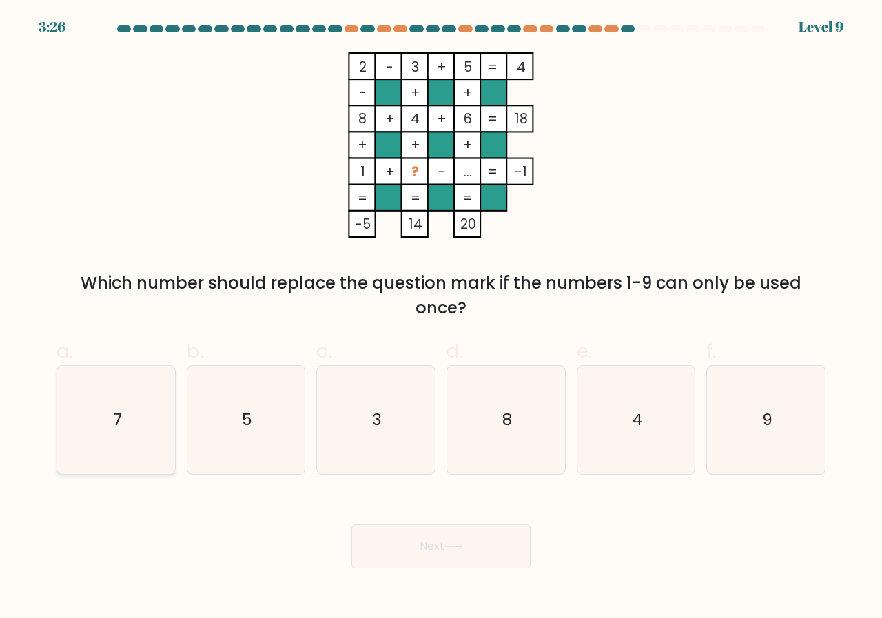
click at [148, 422] on icon "7" at bounding box center [116, 420] width 108 height 108
click at [441, 318] on input "a. 7" at bounding box center [441, 313] width 1 height 9
radio input "true"
click at [460, 539] on button "Next" at bounding box center [440, 546] width 179 height 44
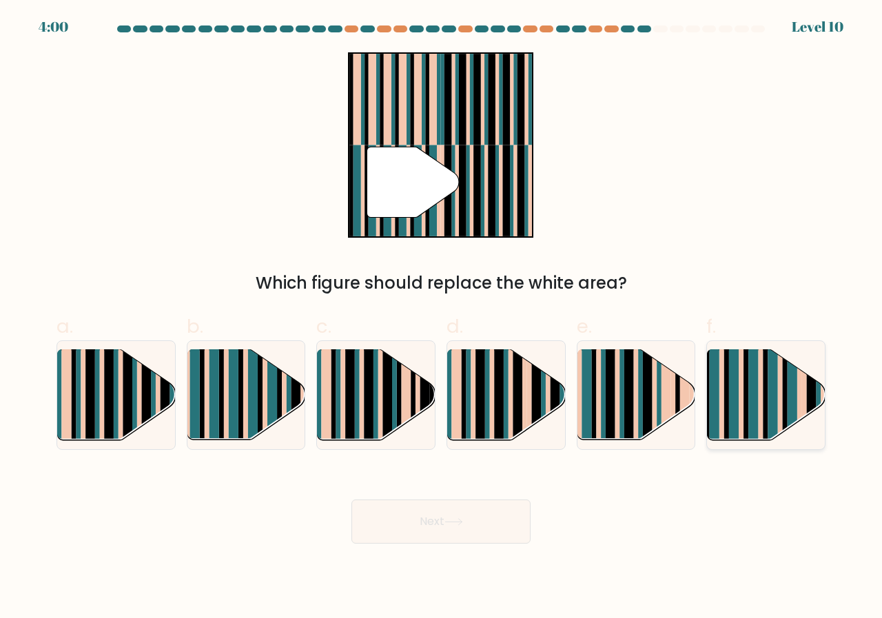
click at [757, 392] on rect at bounding box center [753, 405] width 10 height 116
click at [442, 318] on input "f." at bounding box center [441, 313] width 1 height 9
radio input "true"
click at [473, 514] on button "Next" at bounding box center [440, 521] width 179 height 44
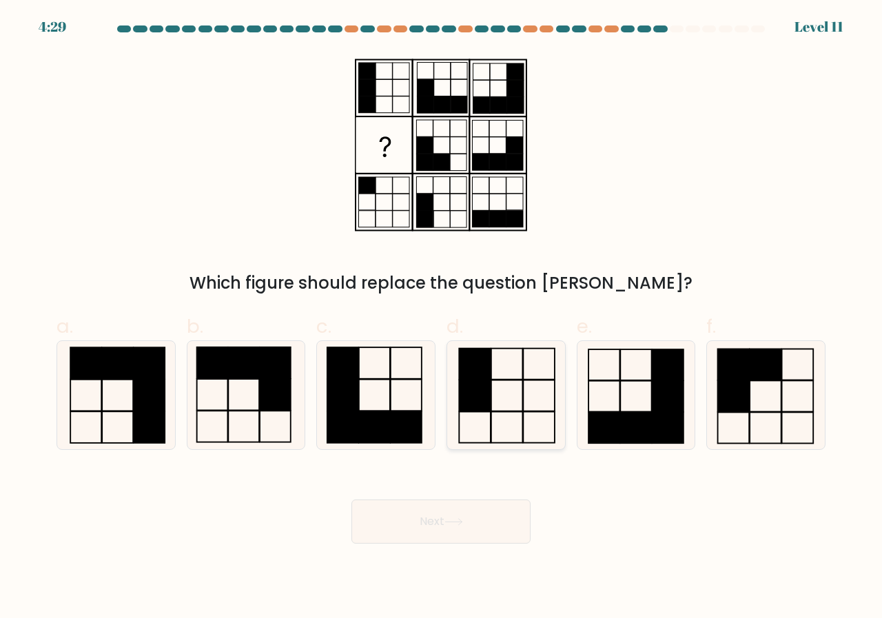
click at [510, 395] on icon at bounding box center [506, 395] width 108 height 108
click at [442, 318] on input "d." at bounding box center [441, 313] width 1 height 9
radio input "true"
click at [475, 523] on button "Next" at bounding box center [440, 521] width 179 height 44
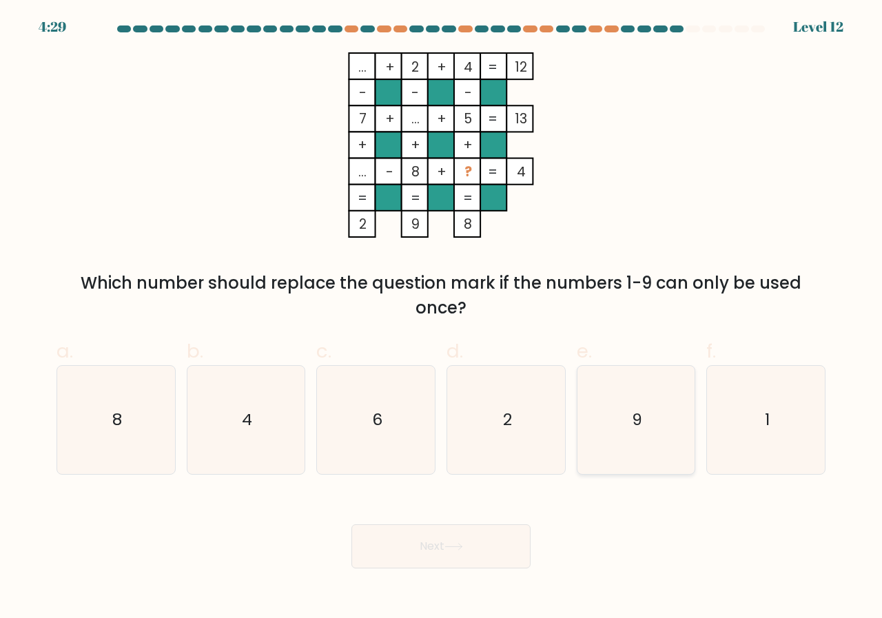
click at [627, 406] on icon "9" at bounding box center [636, 420] width 108 height 108
click at [442, 318] on input "e. 9" at bounding box center [441, 313] width 1 height 9
radio input "true"
click at [472, 537] on button "Next" at bounding box center [440, 546] width 179 height 44
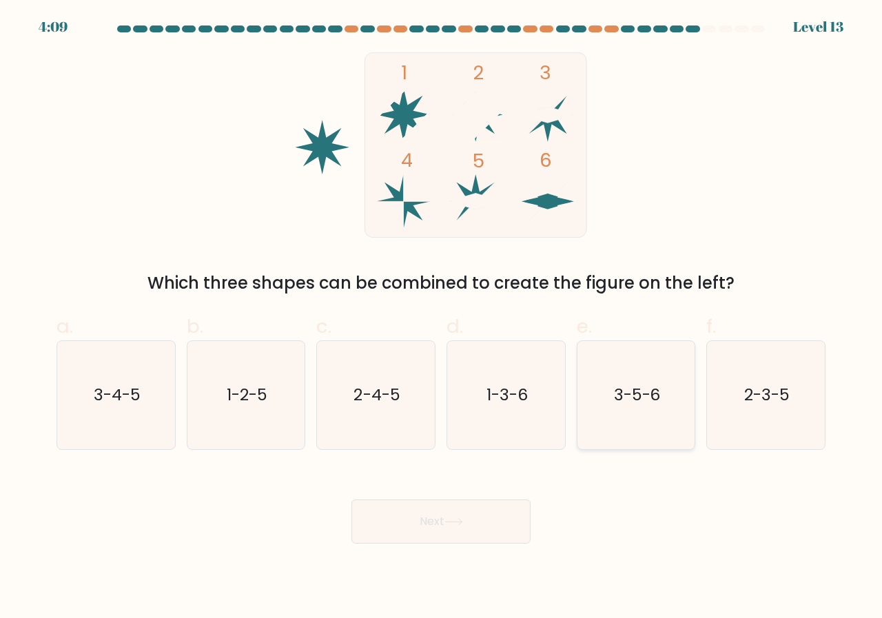
click at [636, 403] on text "3-5-6" at bounding box center [637, 395] width 47 height 23
click at [442, 318] on input "e. 3-5-6" at bounding box center [441, 313] width 1 height 9
radio input "true"
drag, startPoint x: 499, startPoint y: 497, endPoint x: 493, endPoint y: 505, distance: 9.9
click at [498, 498] on div "Next" at bounding box center [440, 504] width 785 height 77
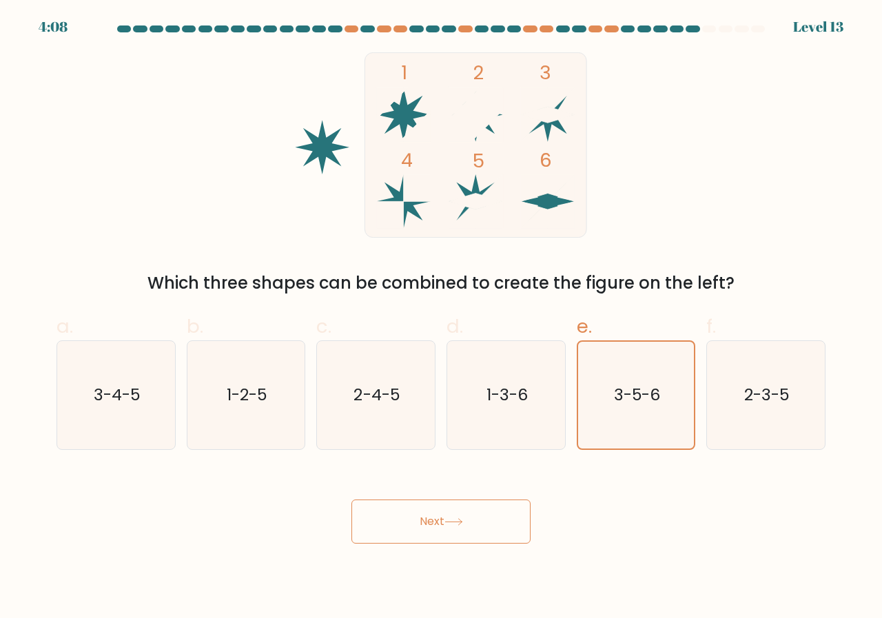
click at [481, 521] on button "Next" at bounding box center [440, 521] width 179 height 44
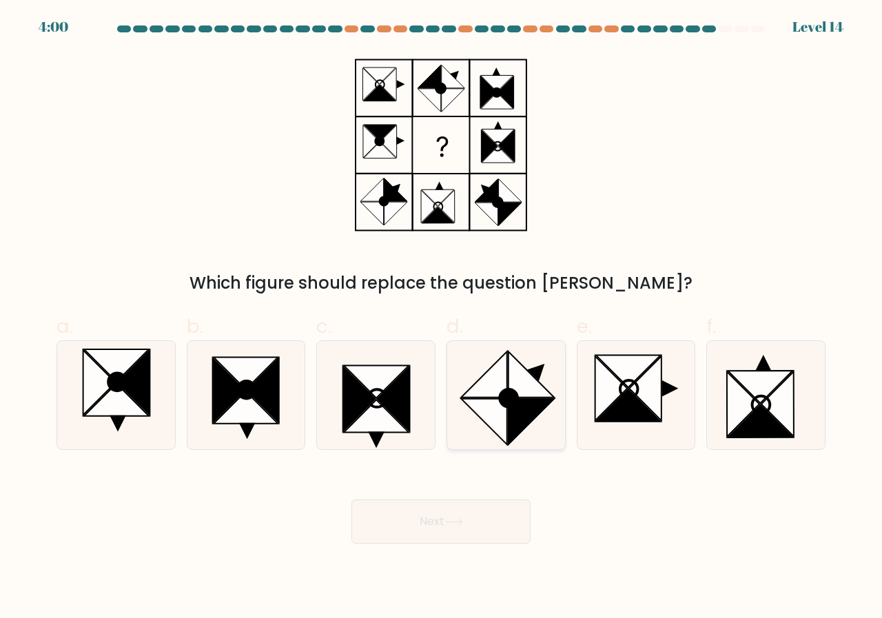
click at [510, 387] on icon at bounding box center [530, 374] width 45 height 45
click at [442, 318] on input "d." at bounding box center [441, 313] width 1 height 9
radio input "true"
click at [480, 521] on button "Next" at bounding box center [440, 521] width 179 height 44
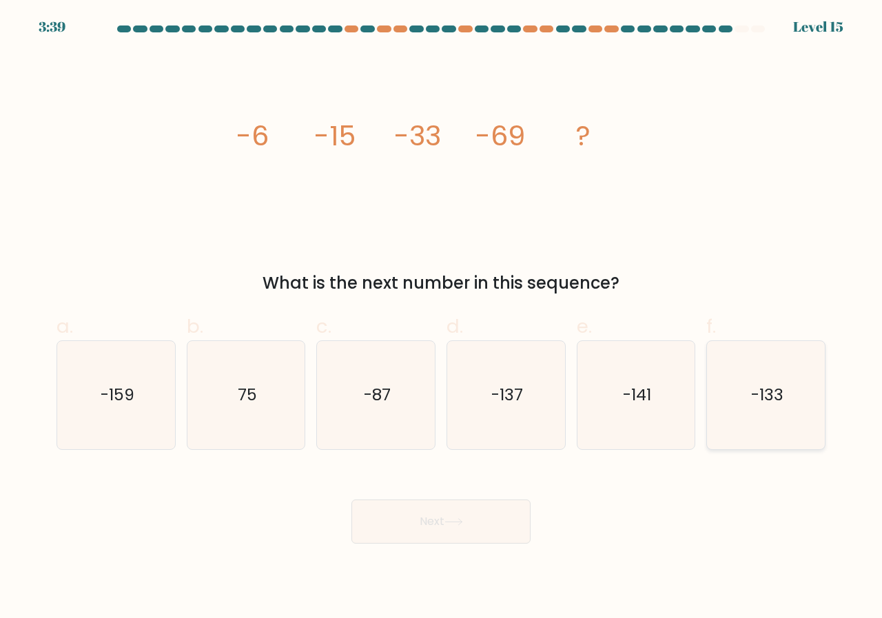
click at [765, 401] on text "-133" at bounding box center [767, 395] width 32 height 23
click at [442, 318] on input "f. -133" at bounding box center [441, 313] width 1 height 9
radio input "true"
click at [460, 512] on button "Next" at bounding box center [440, 521] width 179 height 44
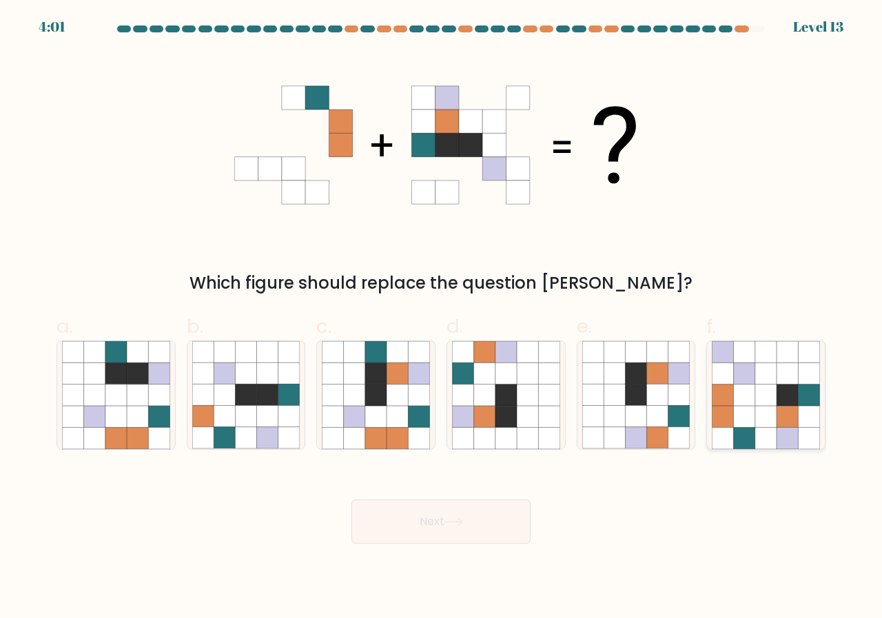
click at [736, 392] on icon at bounding box center [744, 394] width 21 height 21
click at [442, 318] on input "f." at bounding box center [441, 313] width 1 height 9
radio input "true"
click at [457, 519] on icon at bounding box center [453, 522] width 19 height 8
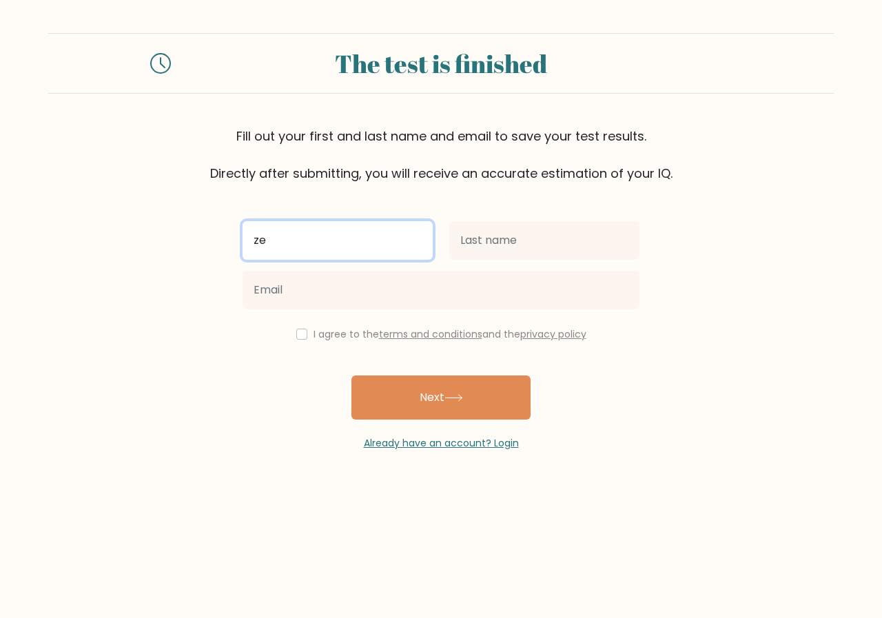
type input "ze"
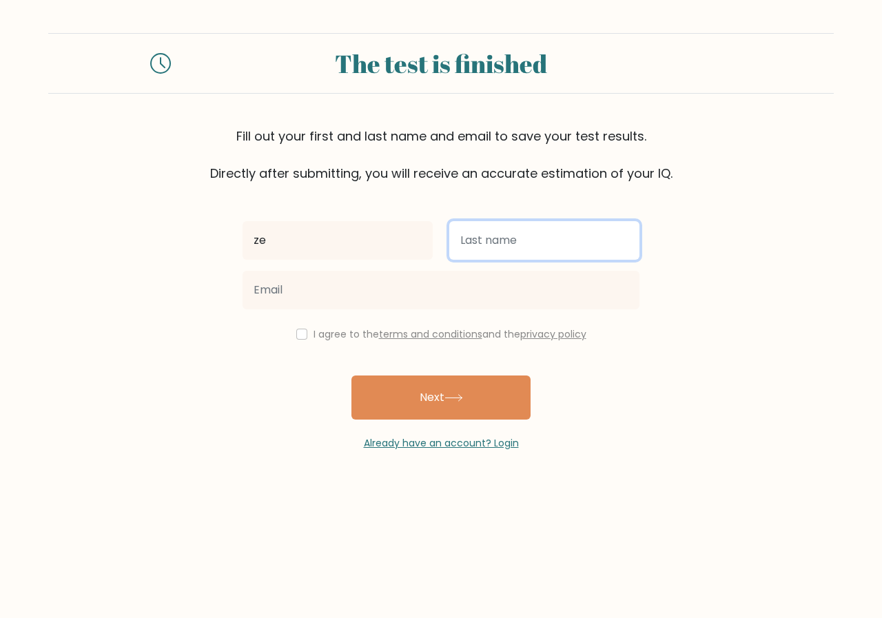
click at [548, 240] on input "text" at bounding box center [544, 240] width 190 height 39
type input "to"
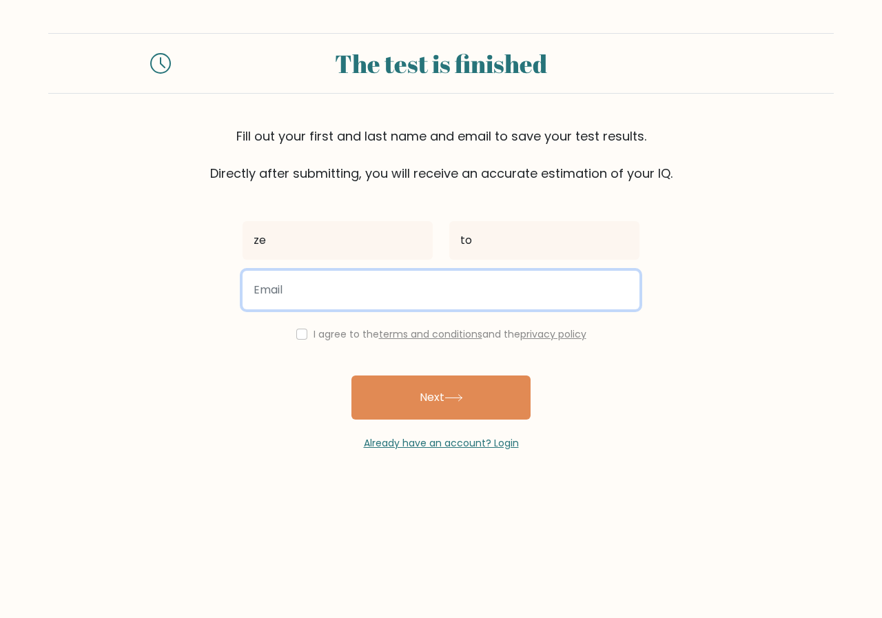
paste input "yigado6800@inilas.com"
type input "yigado6800@inilas.com"
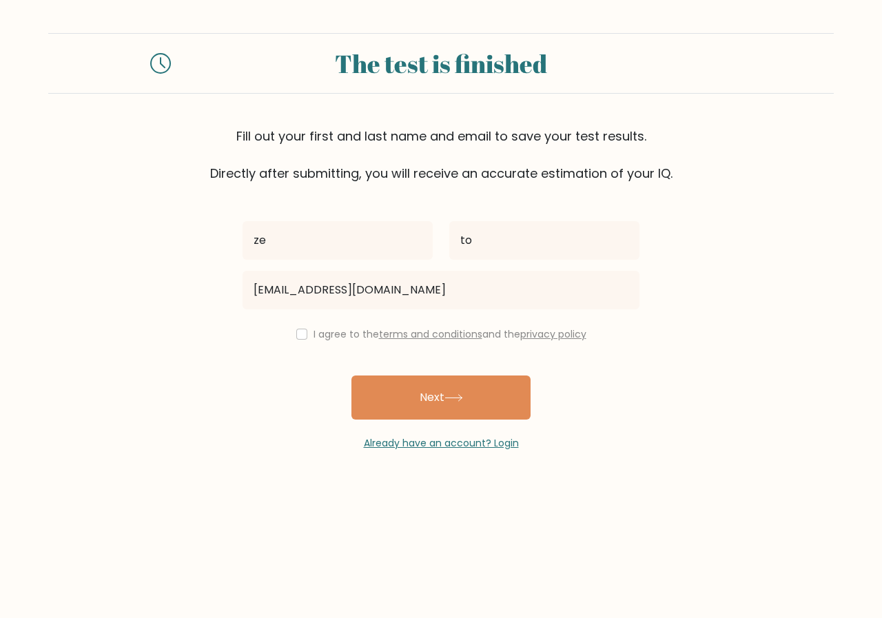
click at [308, 335] on div "I agree to the terms and conditions and the privacy policy" at bounding box center [440, 334] width 413 height 17
click at [302, 335] on input "checkbox" at bounding box center [301, 334] width 11 height 11
checkbox input "true"
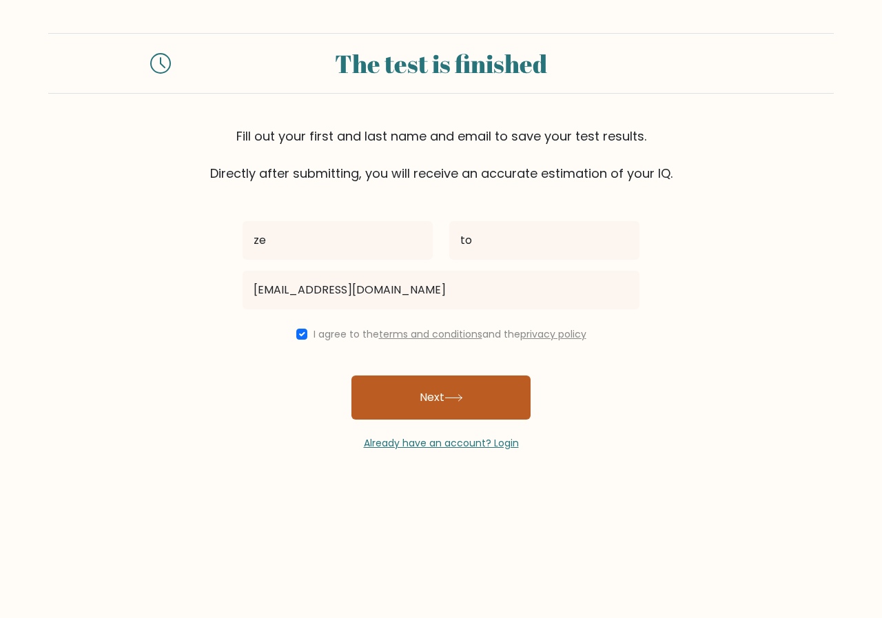
click at [447, 402] on button "Next" at bounding box center [440, 397] width 179 height 44
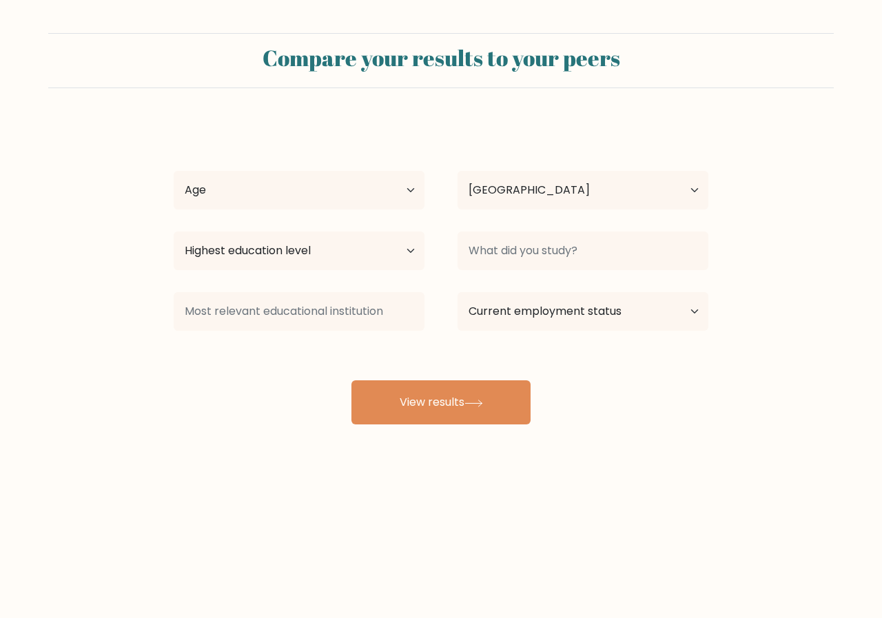
select select "PT"
click at [389, 200] on select "Age Under [DEMOGRAPHIC_DATA] [DEMOGRAPHIC_DATA] [DEMOGRAPHIC_DATA] [DEMOGRAPHIC…" at bounding box center [299, 190] width 251 height 39
select select "35_44"
click at [174, 171] on select "Age Under [DEMOGRAPHIC_DATA] [DEMOGRAPHIC_DATA] [DEMOGRAPHIC_DATA] [DEMOGRAPHIC…" at bounding box center [299, 190] width 251 height 39
click at [377, 254] on select "Highest education level No schooling Primary Lower Secondary Upper Secondary Oc…" at bounding box center [299, 250] width 251 height 39
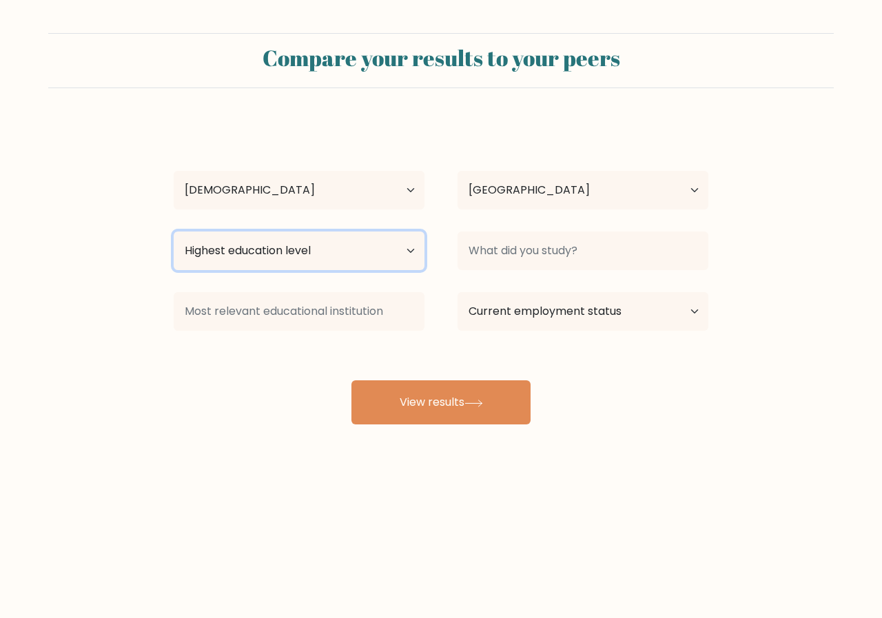
select select "bachelors_degree"
click at [174, 231] on select "Highest education level No schooling Primary Lower Secondary Upper Secondary Oc…" at bounding box center [299, 250] width 251 height 39
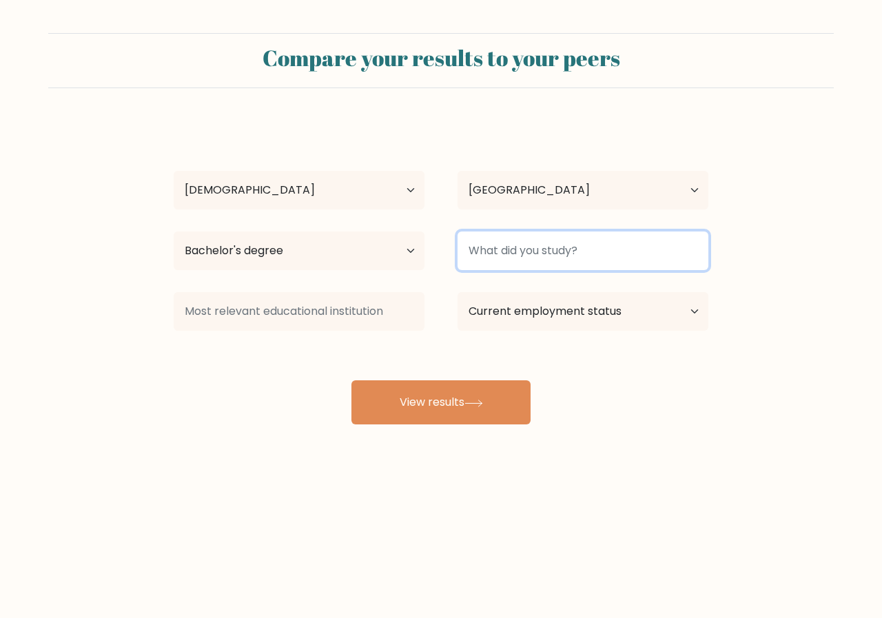
click at [594, 248] on input at bounding box center [582, 250] width 251 height 39
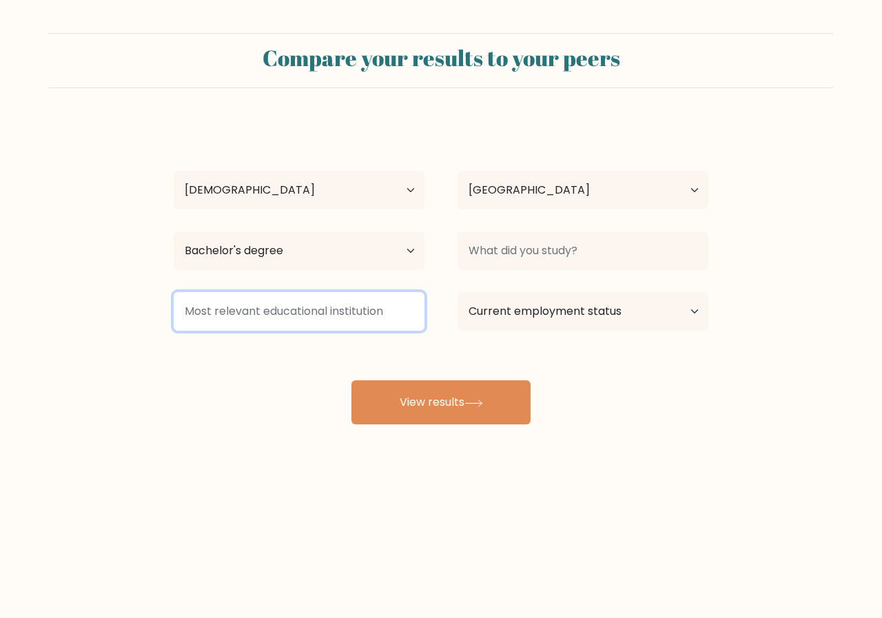
click at [372, 318] on input at bounding box center [299, 311] width 251 height 39
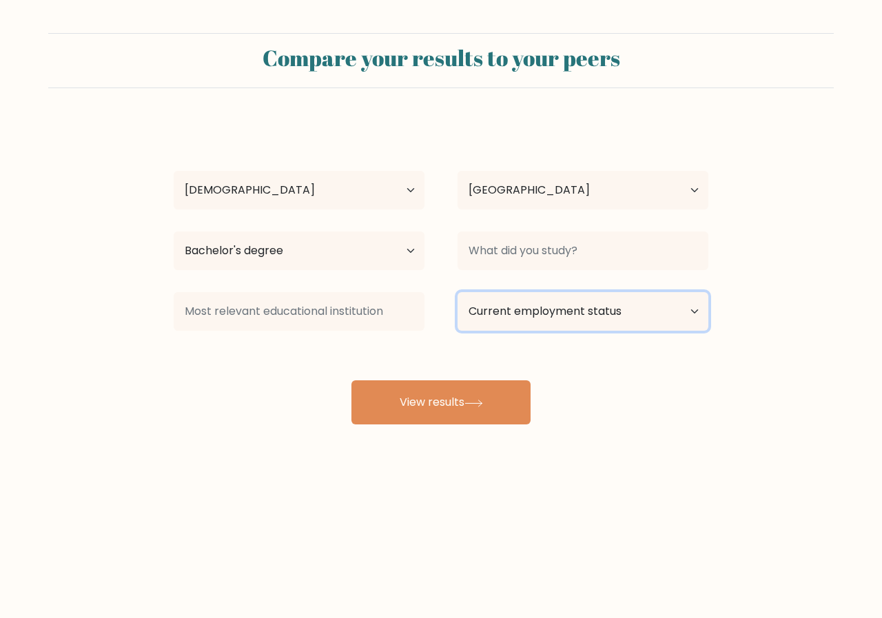
click at [674, 312] on select "Current employment status Employed Student Retired Other / prefer not to answer" at bounding box center [582, 311] width 251 height 39
select select "employed"
click at [457, 292] on select "Current employment status Employed Student Retired Other / prefer not to answer" at bounding box center [582, 311] width 251 height 39
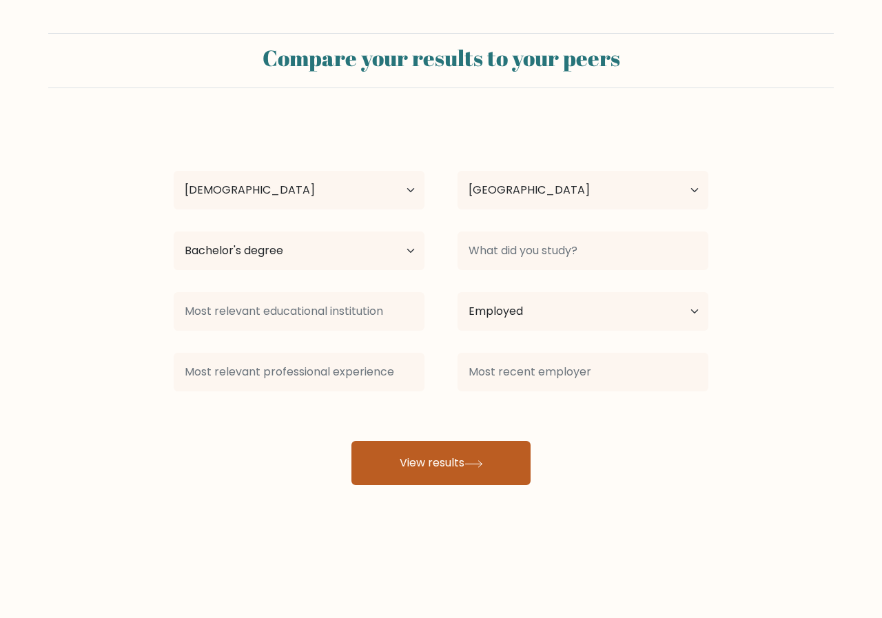
click at [446, 460] on button "View results" at bounding box center [440, 463] width 179 height 44
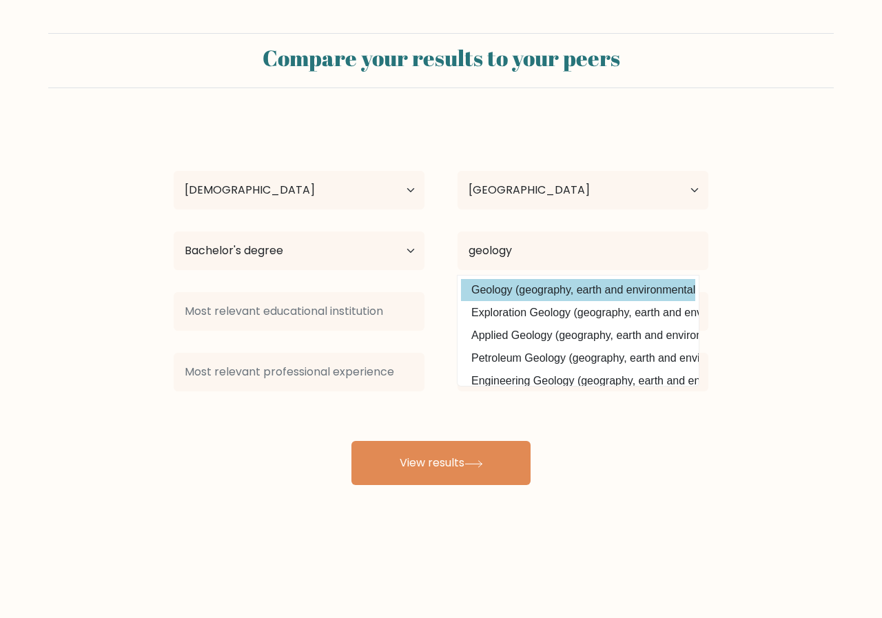
click at [539, 285] on option "Geology (geography, earth and environmental studies)" at bounding box center [578, 290] width 234 height 22
type input "Geology"
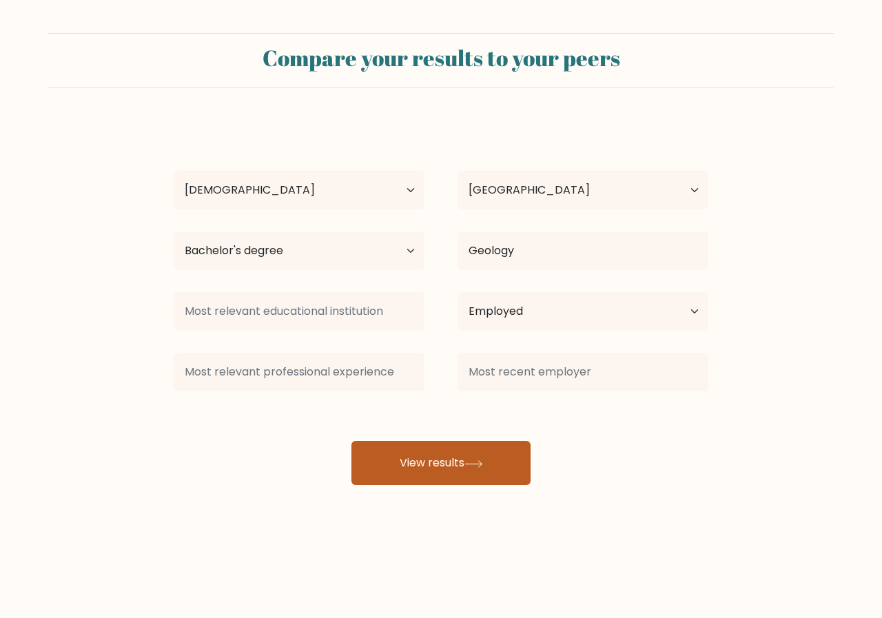
click at [450, 463] on button "View results" at bounding box center [440, 463] width 179 height 44
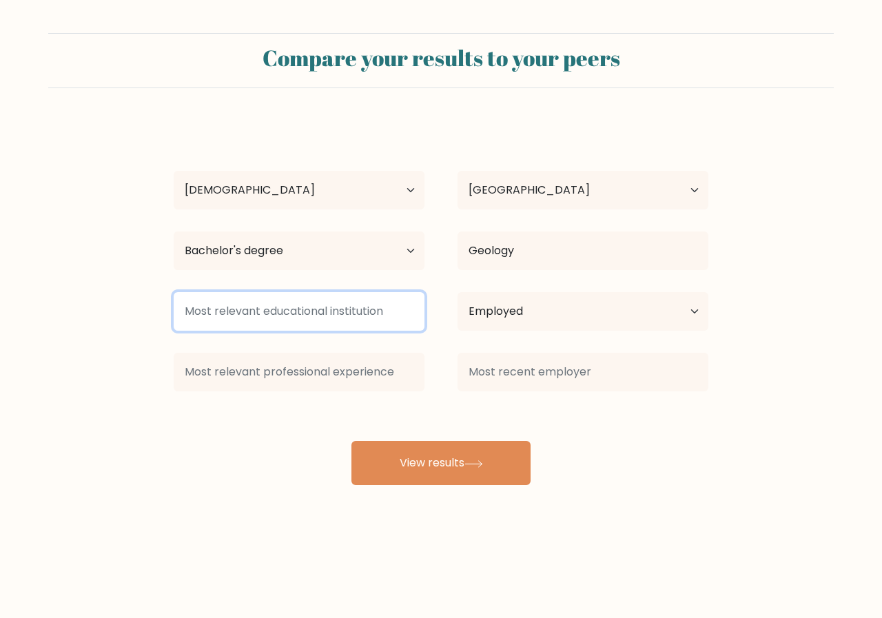
click at [335, 315] on input at bounding box center [299, 311] width 251 height 39
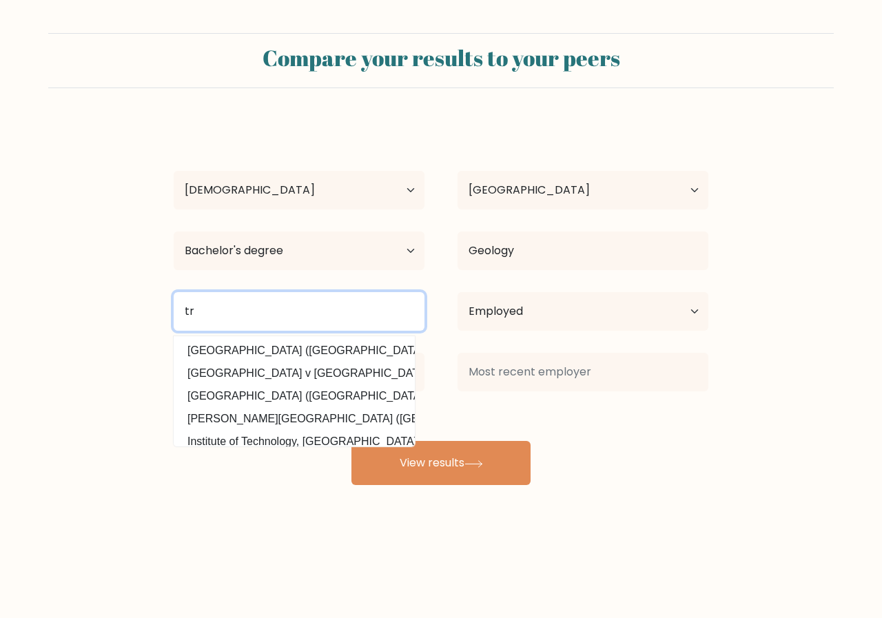
type input "t"
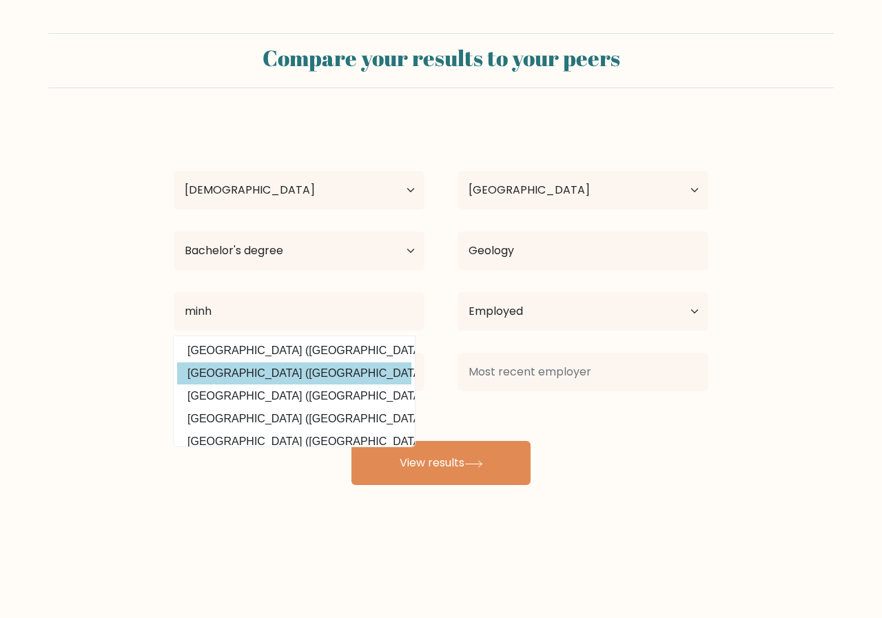
click at [277, 368] on option "Universidade do Minho (Portugal)" at bounding box center [294, 373] width 234 height 22
type input "Universidade do Minho"
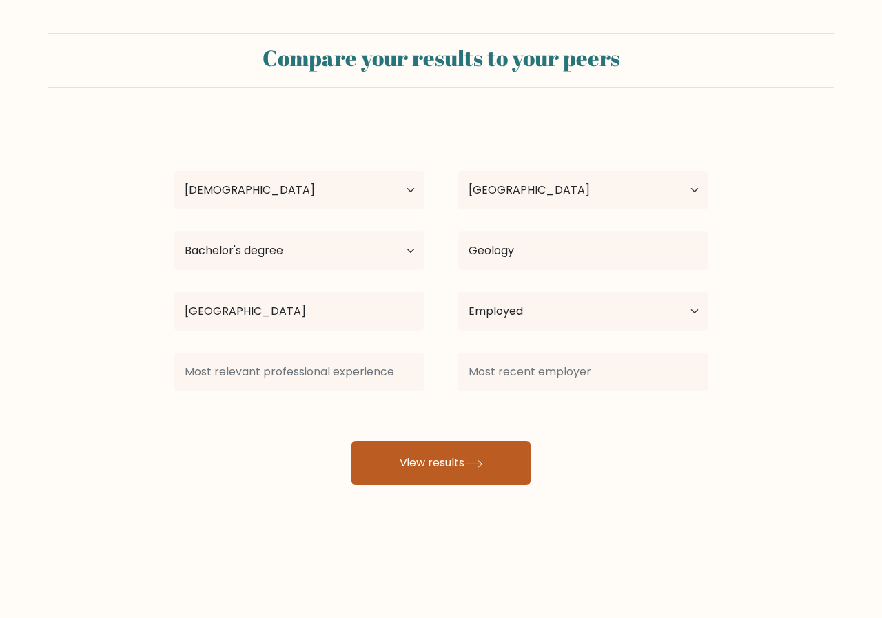
click at [468, 470] on button "View results" at bounding box center [440, 463] width 179 height 44
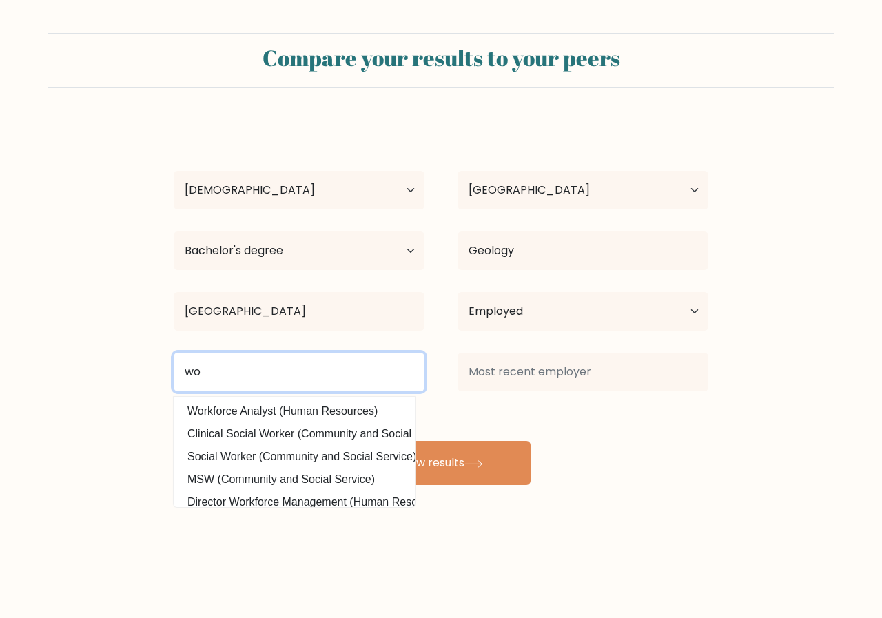
type input "w"
drag, startPoint x: 287, startPoint y: 369, endPoint x: 178, endPoint y: 371, distance: 108.1
click at [178, 371] on input "techinical ass" at bounding box center [299, 372] width 251 height 39
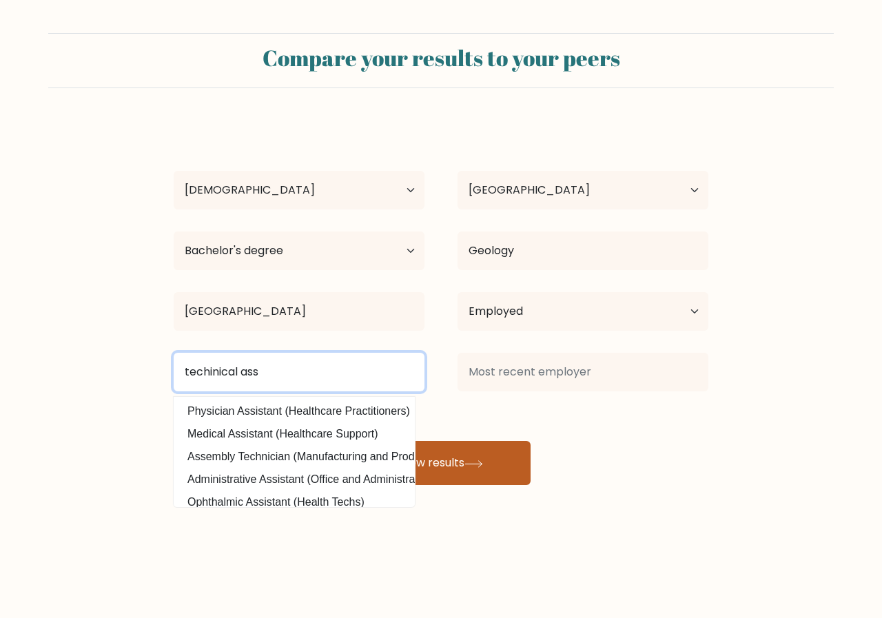
type input "techinical ass"
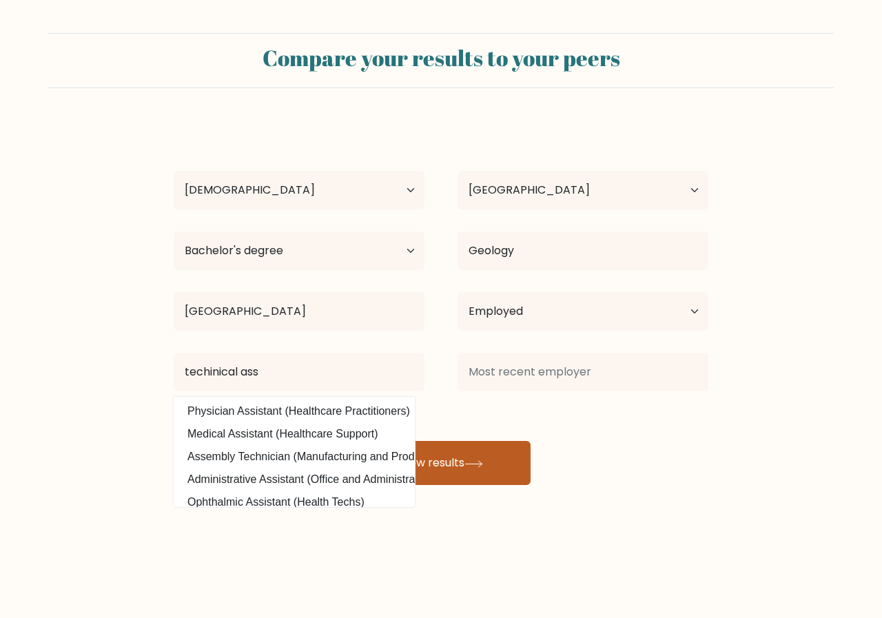
click at [506, 463] on button "View results" at bounding box center [440, 463] width 179 height 44
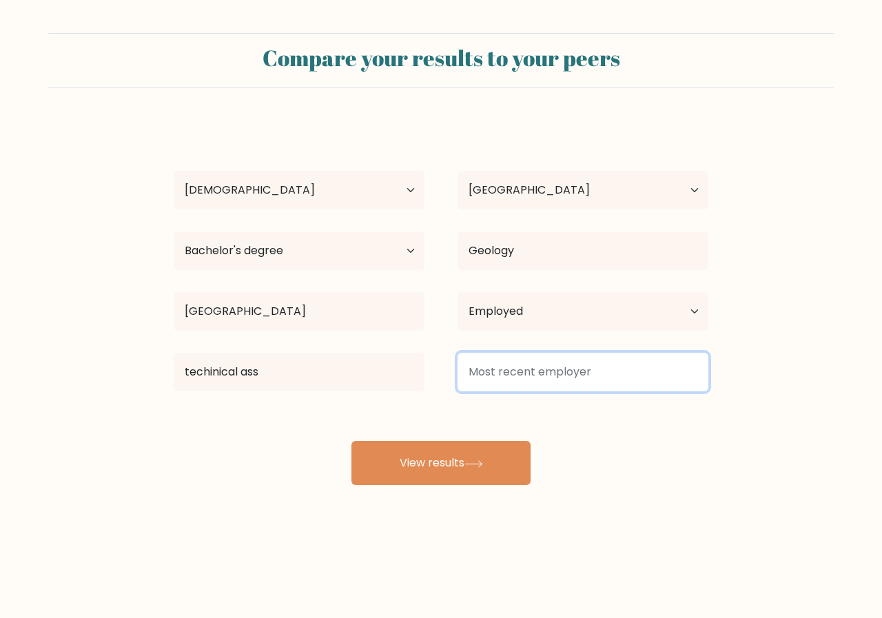
click at [583, 375] on input at bounding box center [582, 372] width 251 height 39
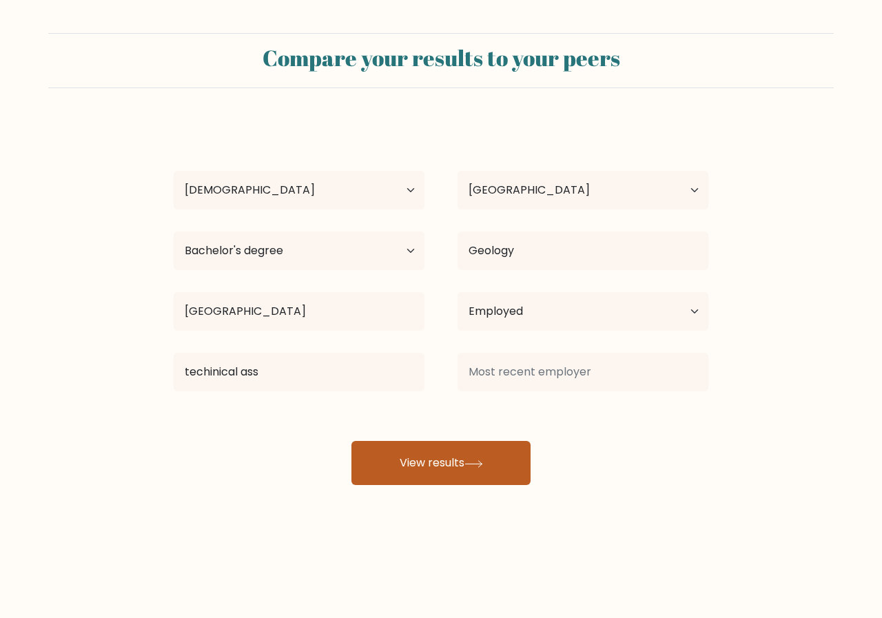
click at [486, 469] on button "View results" at bounding box center [440, 463] width 179 height 44
click at [483, 465] on icon at bounding box center [473, 464] width 19 height 8
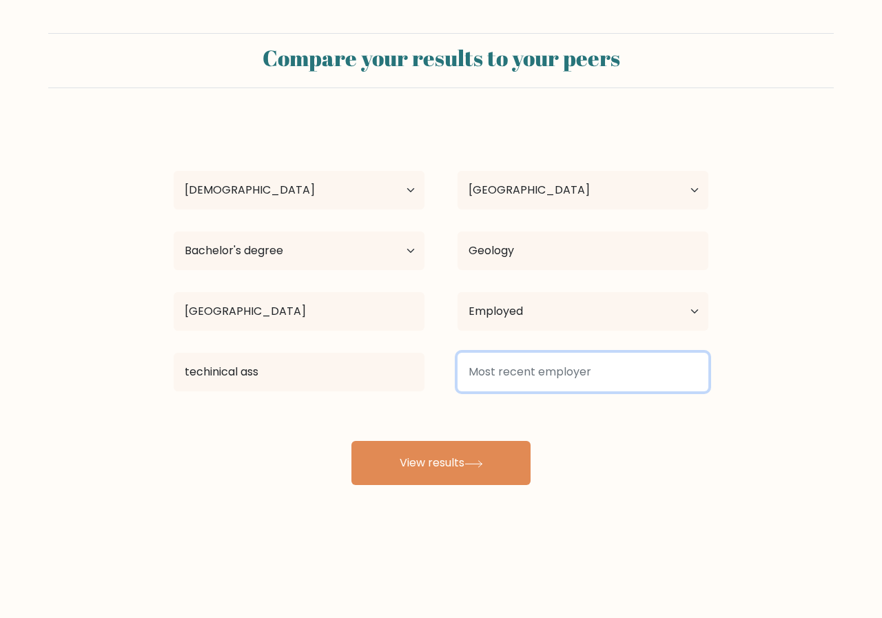
click at [530, 375] on input at bounding box center [582, 372] width 251 height 39
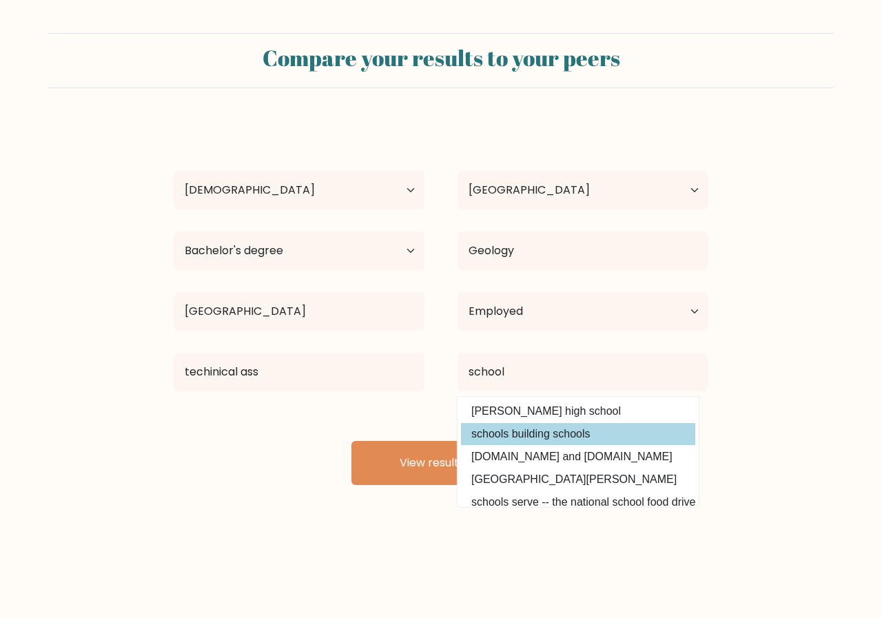
click at [543, 436] on option "schools building schools" at bounding box center [578, 434] width 234 height 22
type input "schools building schools"
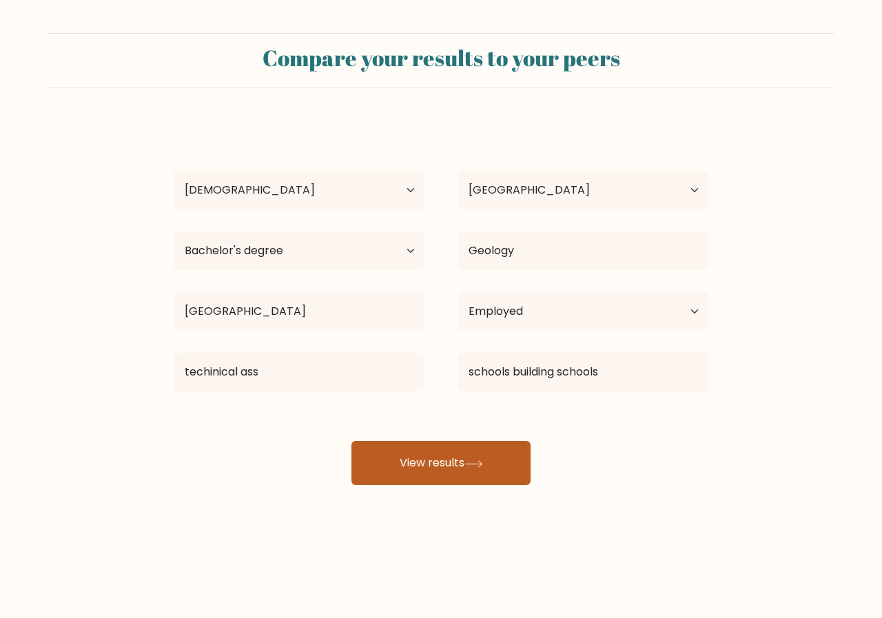
click at [469, 457] on button "View results" at bounding box center [440, 463] width 179 height 44
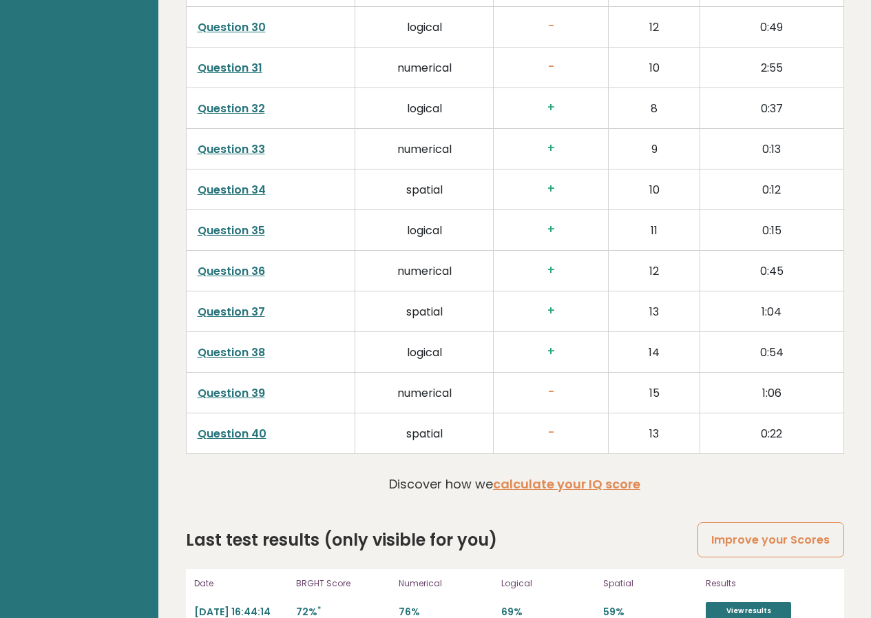
scroll to position [3457, 0]
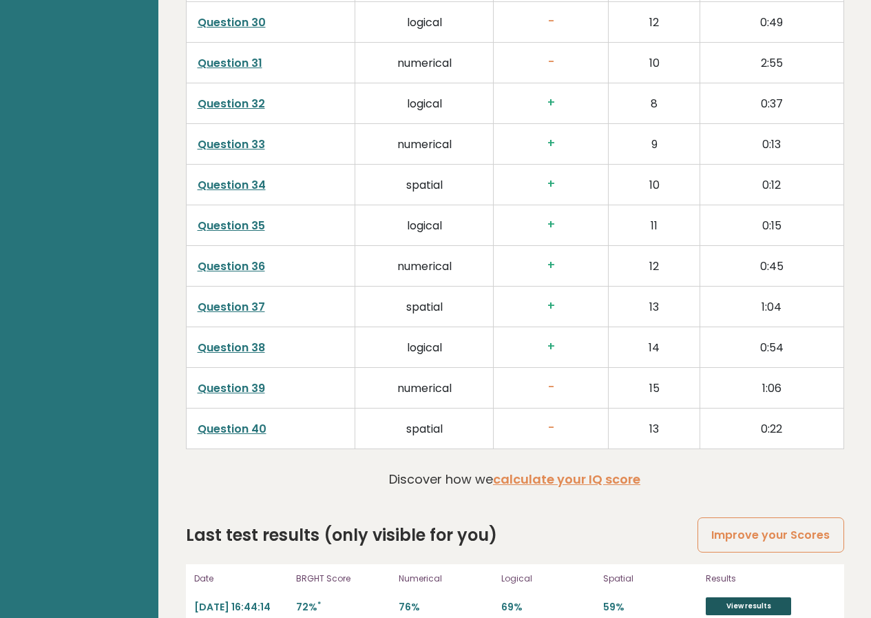
click at [749, 597] on link "View results" at bounding box center [748, 606] width 85 height 18
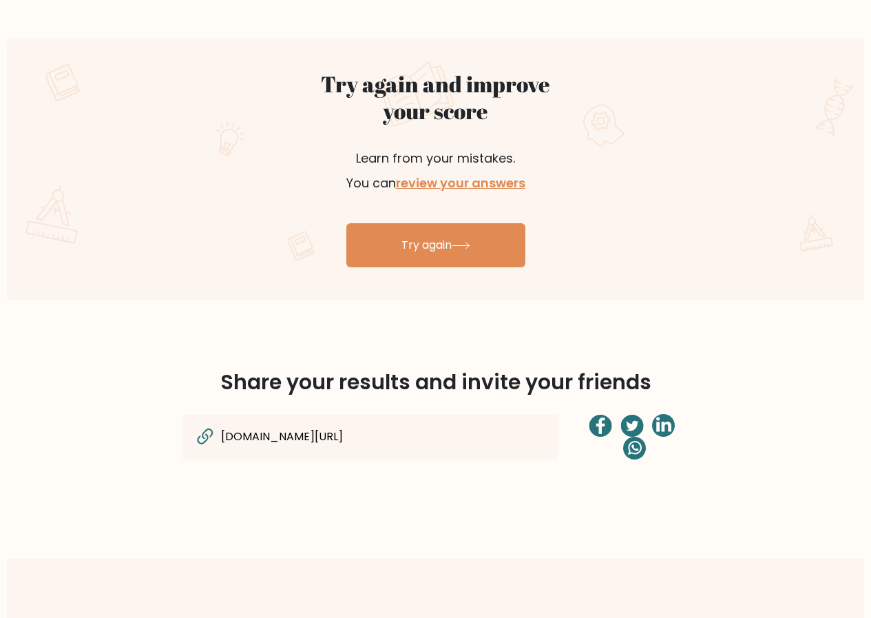
scroll to position [482, 0]
